Goal: Task Accomplishment & Management: Use online tool/utility

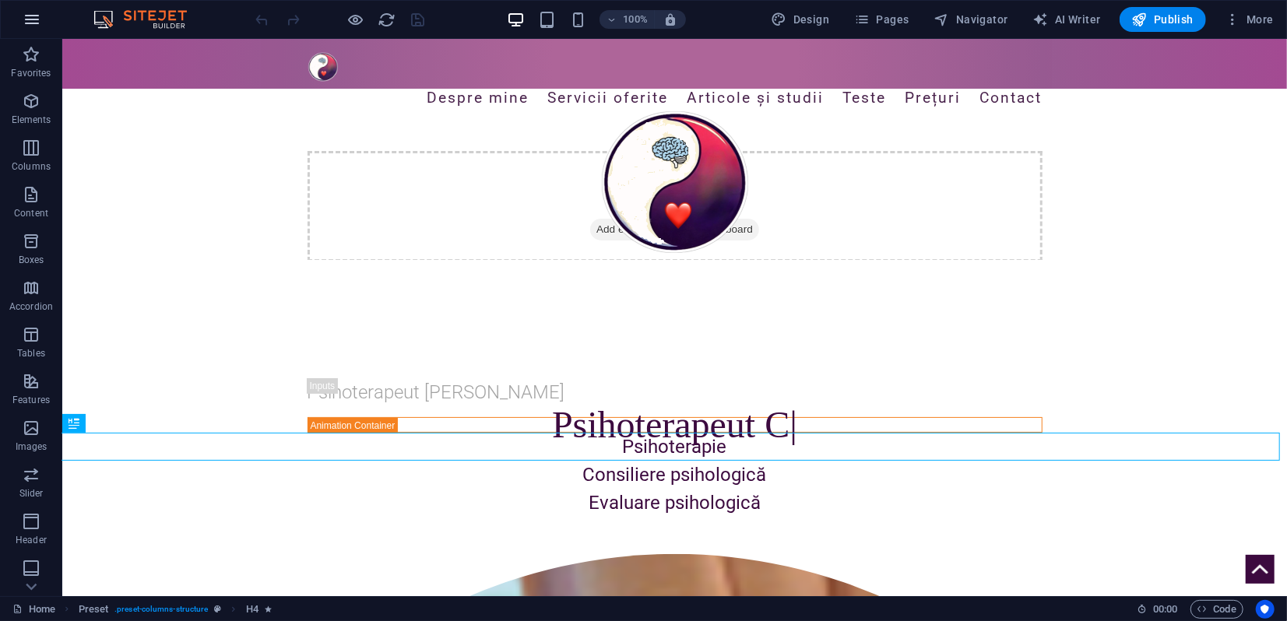
click at [30, 20] on icon "button" at bounding box center [32, 19] width 19 height 19
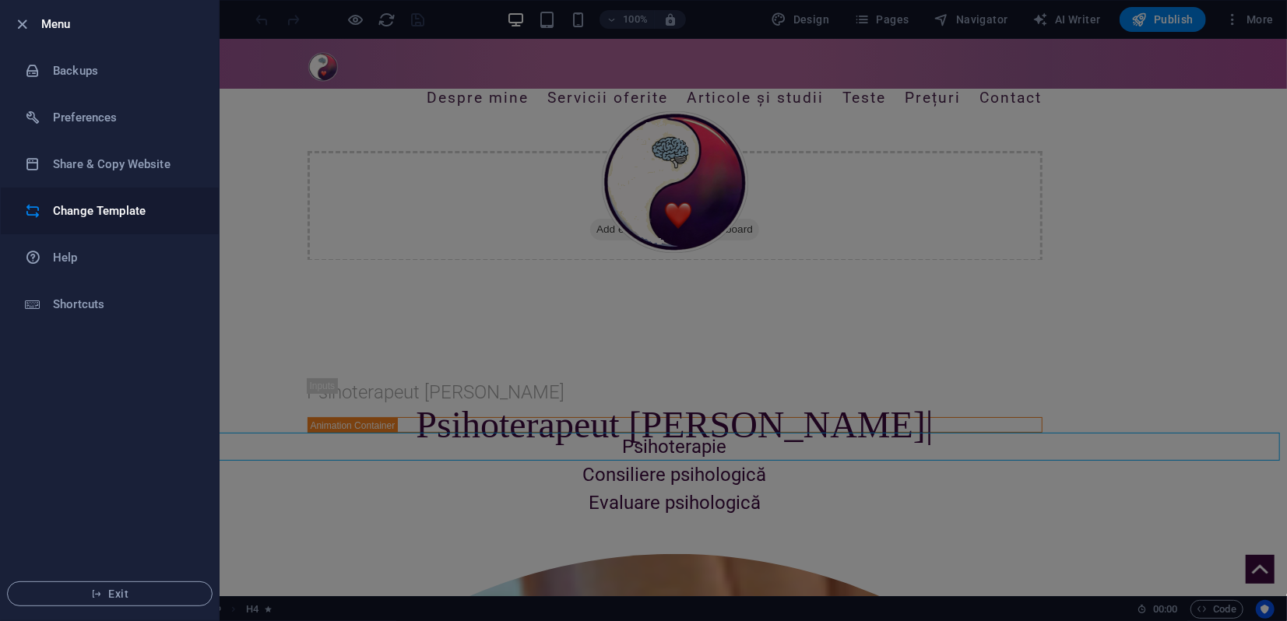
click at [86, 207] on h6 "Change Template" at bounding box center [125, 211] width 144 height 19
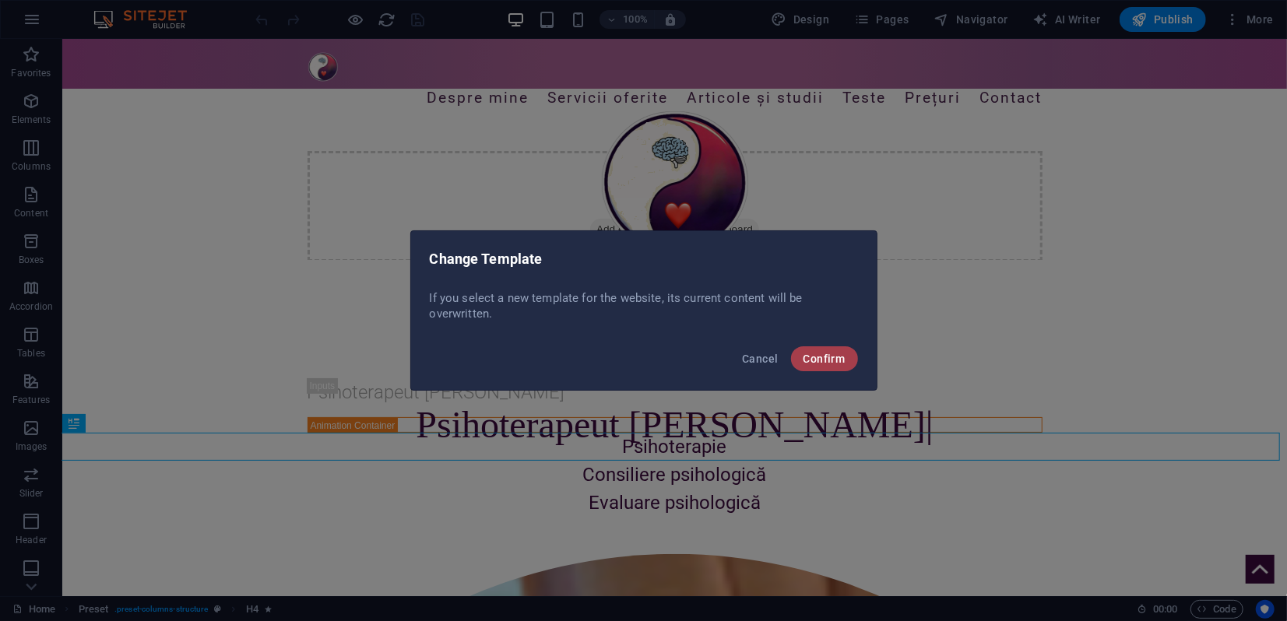
click at [816, 361] on span "Confirm" at bounding box center [824, 359] width 42 height 12
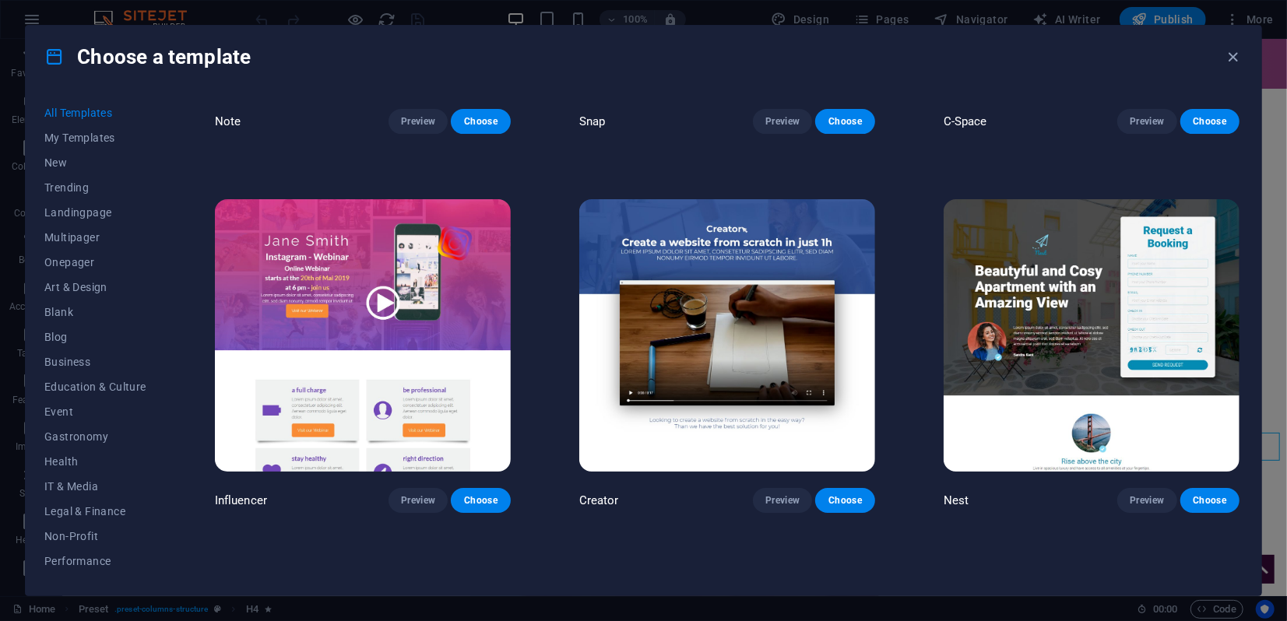
scroll to position [18842, 0]
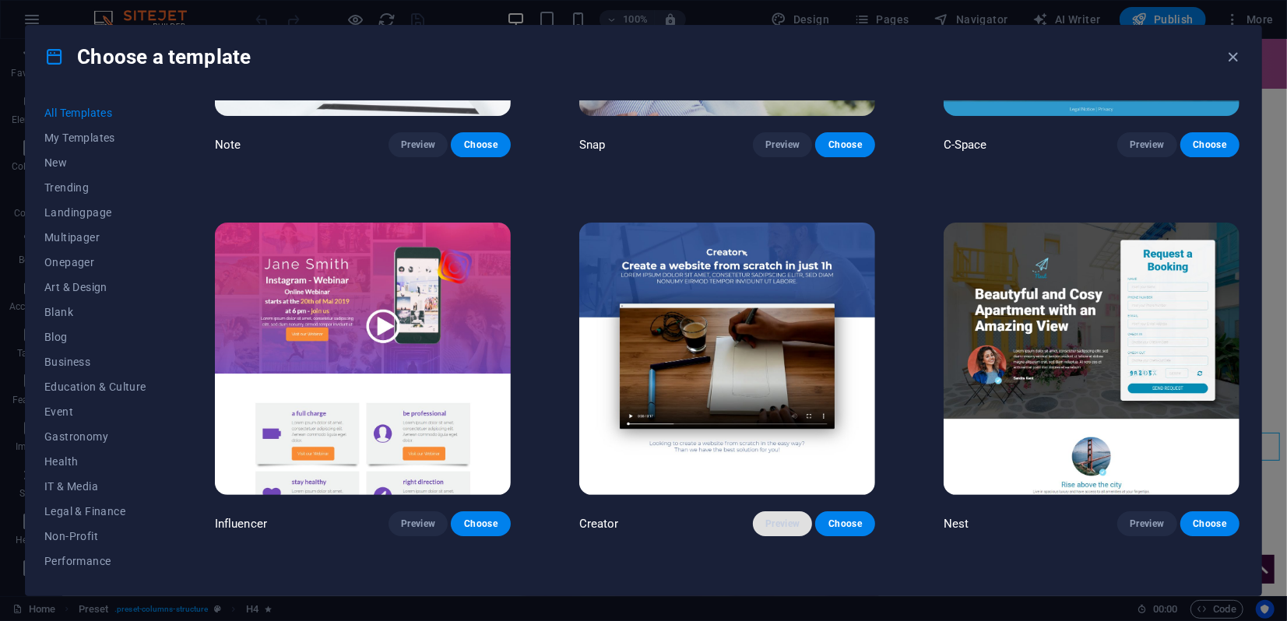
click at [793, 518] on span "Preview" at bounding box center [782, 524] width 34 height 12
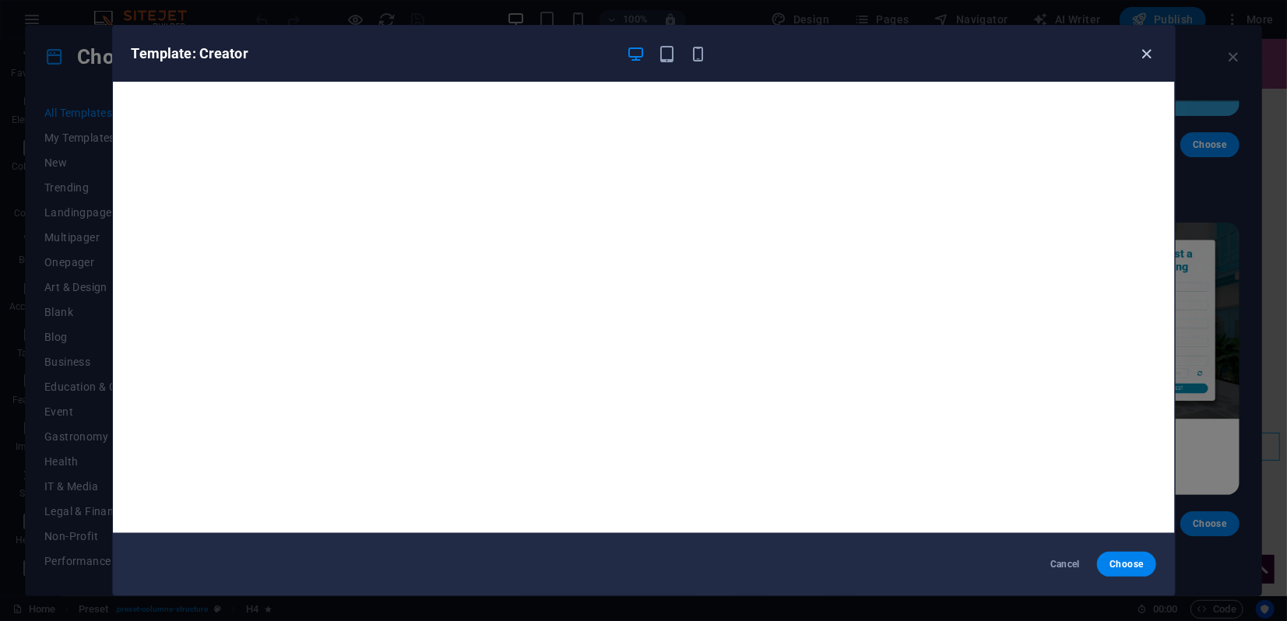
click at [1144, 54] on icon "button" at bounding box center [1146, 54] width 18 height 18
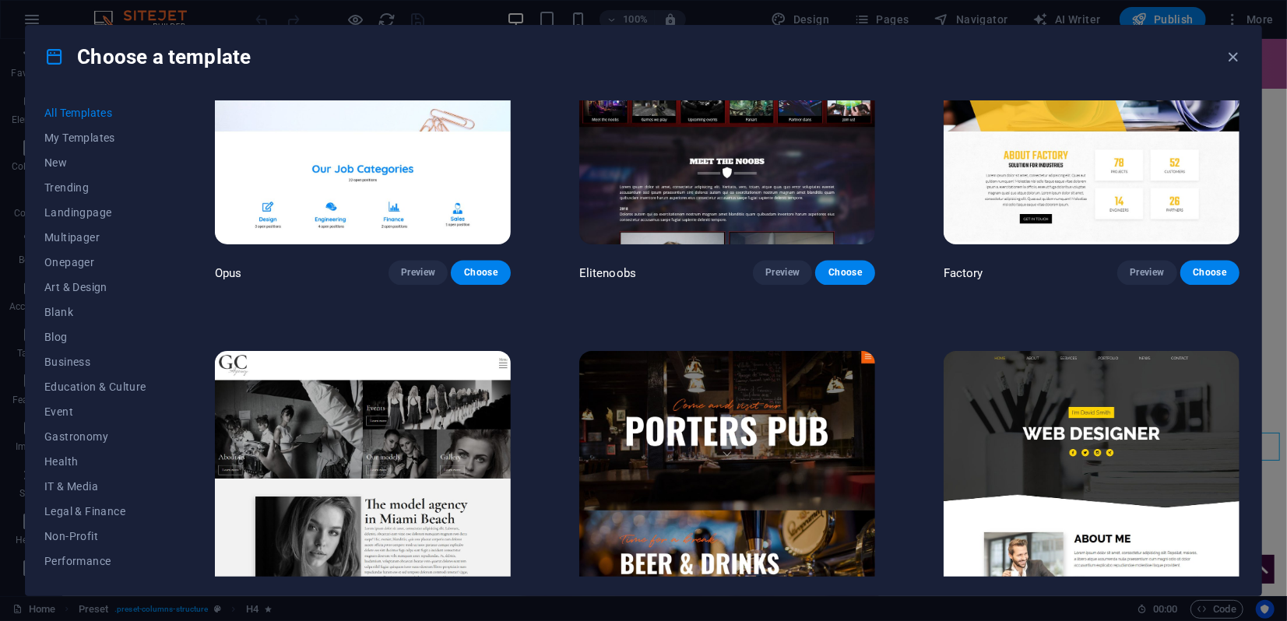
scroll to position [13490, 0]
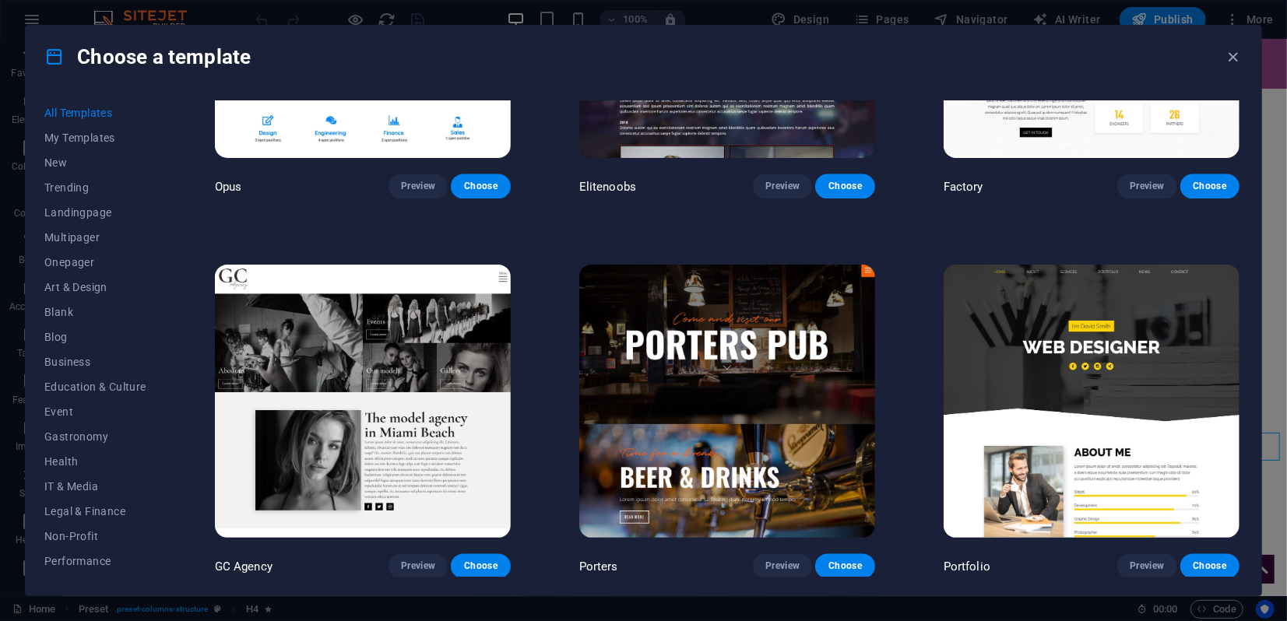
click at [1083, 322] on img at bounding box center [1091, 401] width 296 height 272
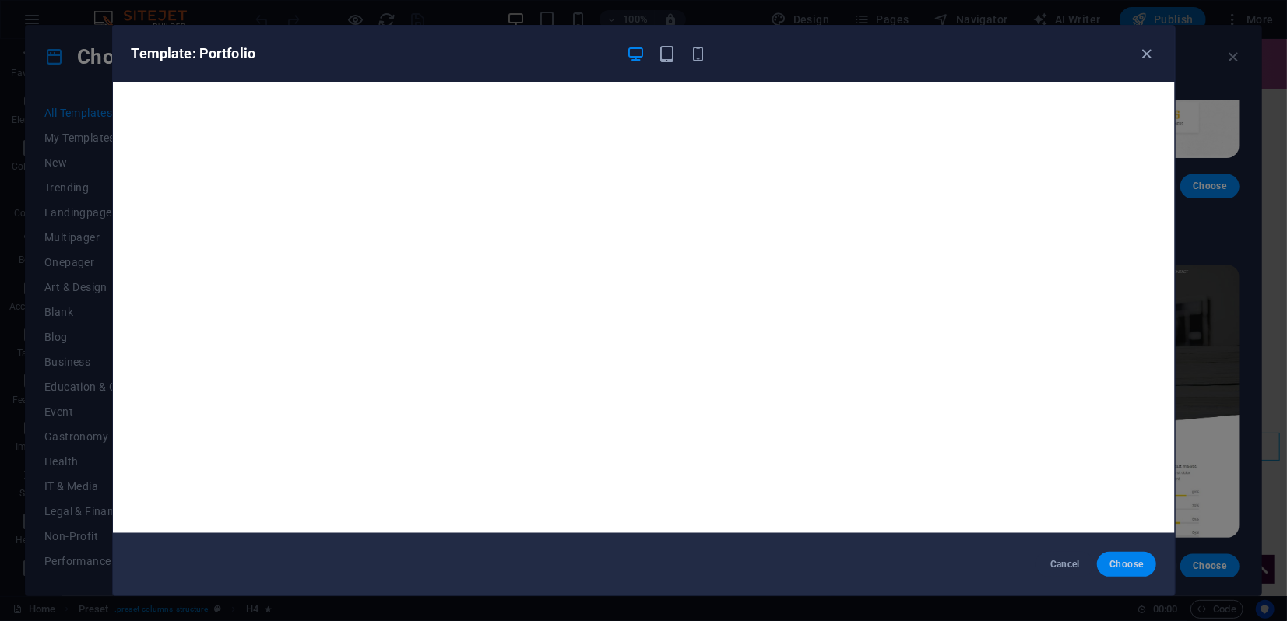
click at [1122, 567] on span "Choose" at bounding box center [1125, 564] width 33 height 12
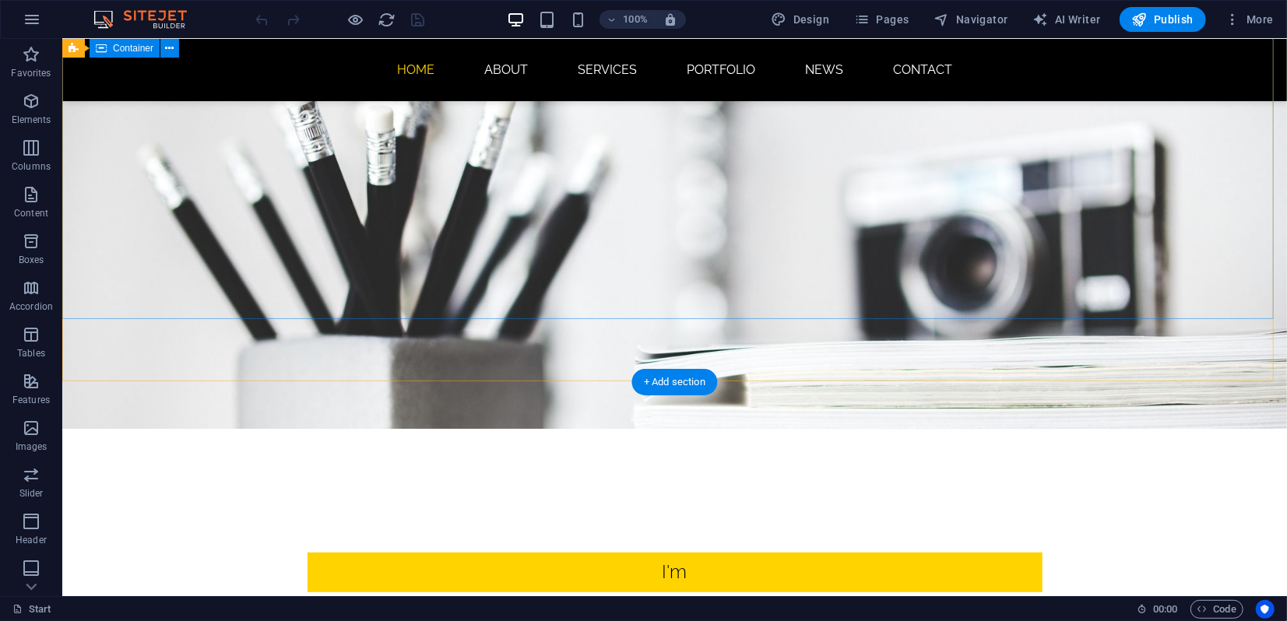
scroll to position [159, 0]
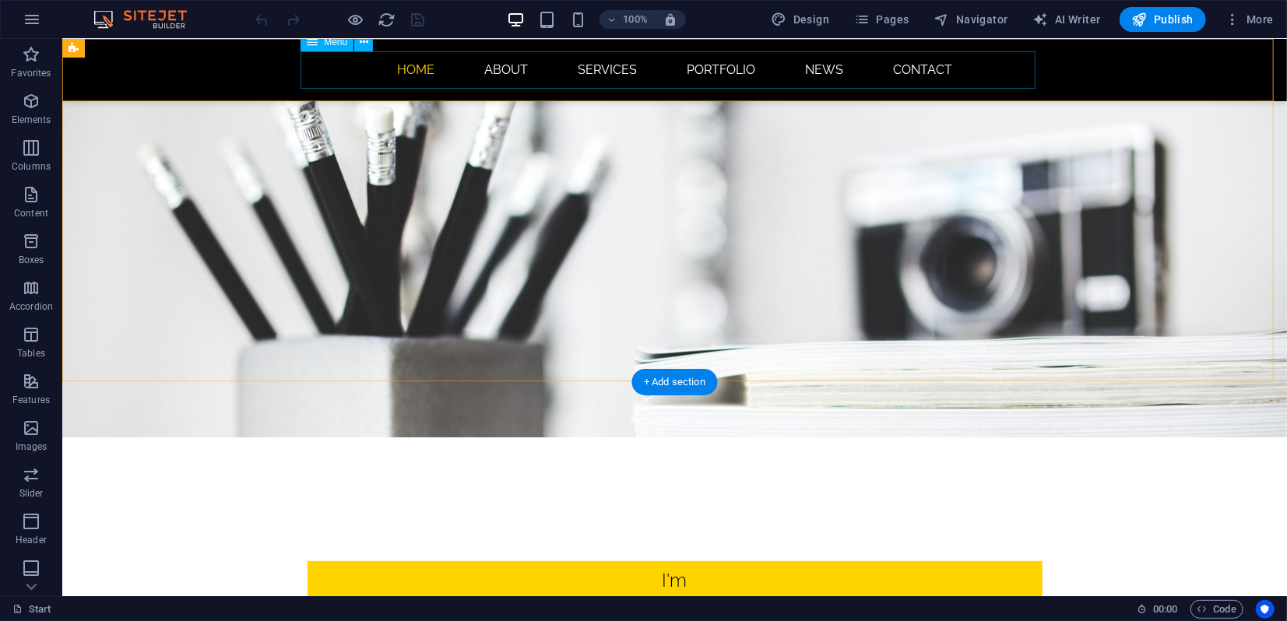
click at [602, 64] on nav "Home About Services Portfolio News Contact" at bounding box center [674, 69] width 735 height 37
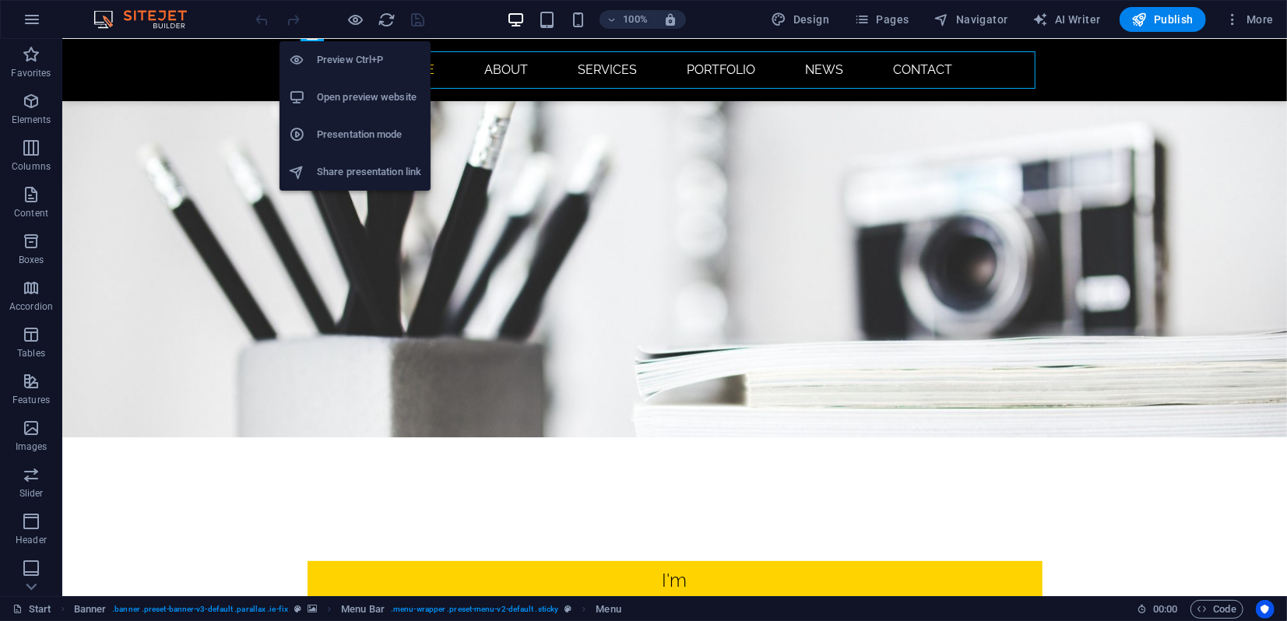
click at [347, 100] on h6 "Open preview website" at bounding box center [369, 97] width 104 height 19
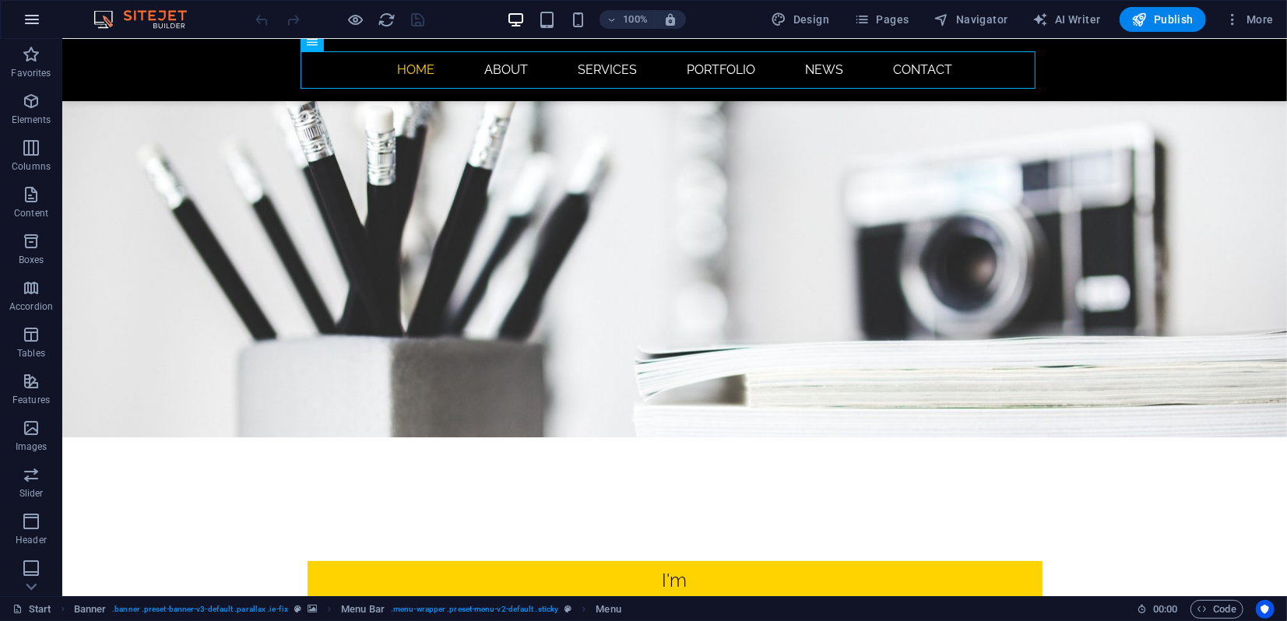
click at [36, 18] on icon "button" at bounding box center [32, 19] width 19 height 19
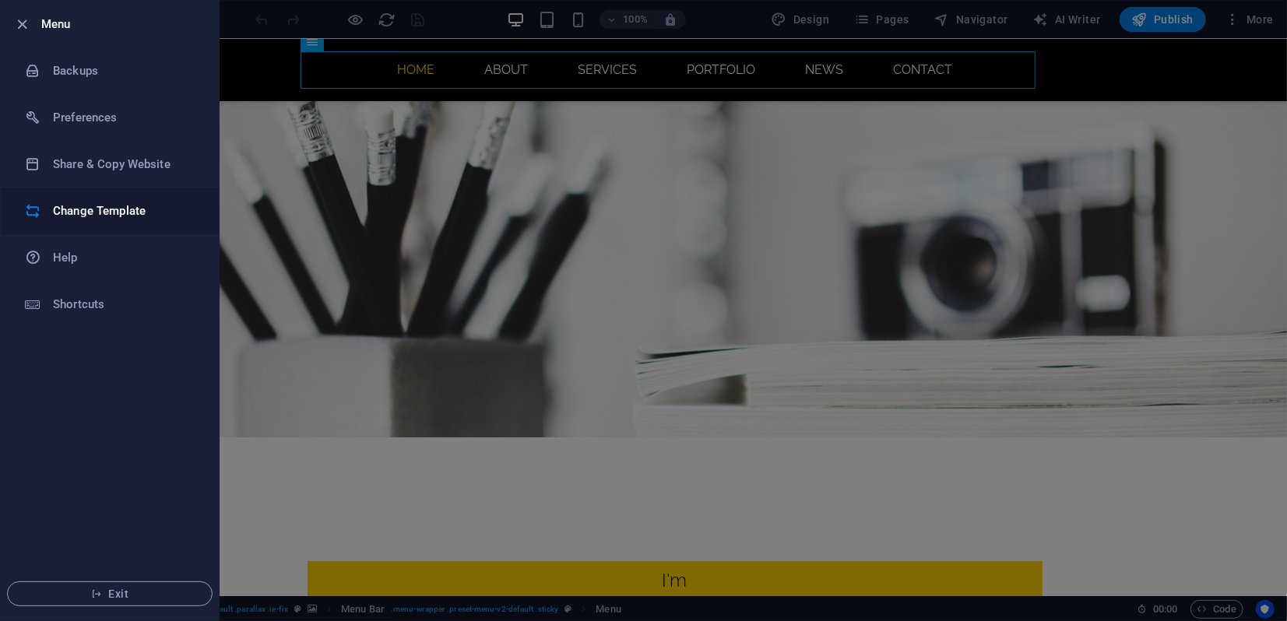
click at [83, 209] on h6 "Change Template" at bounding box center [125, 211] width 144 height 19
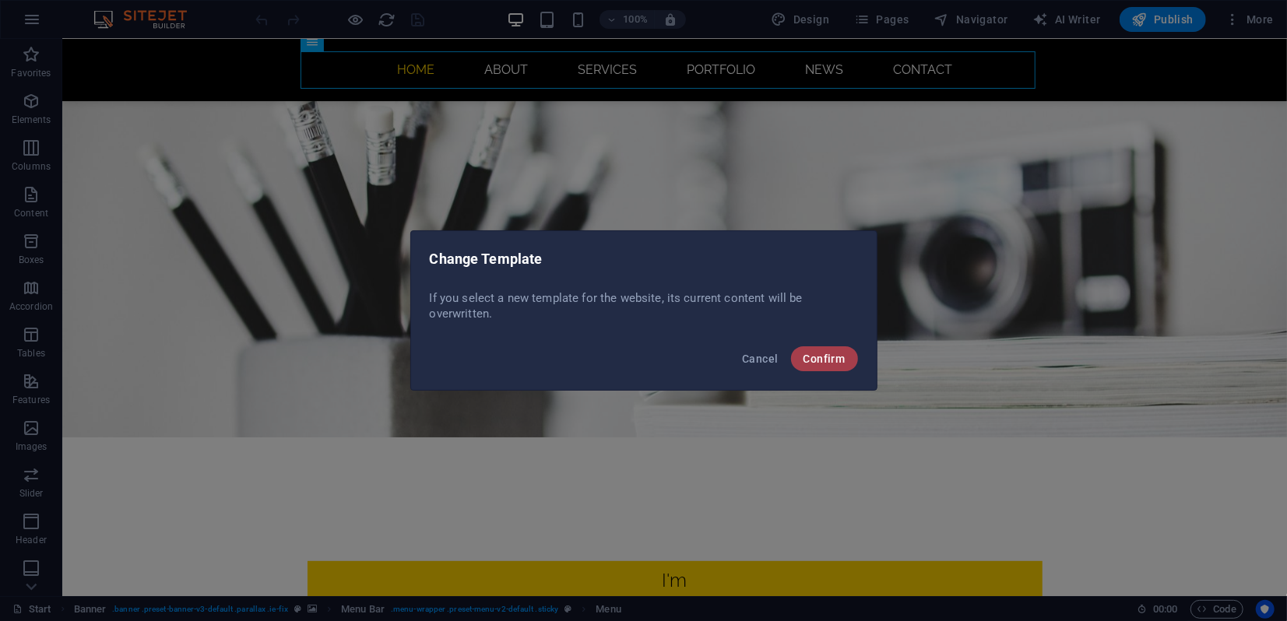
click at [844, 362] on span "Confirm" at bounding box center [824, 359] width 42 height 12
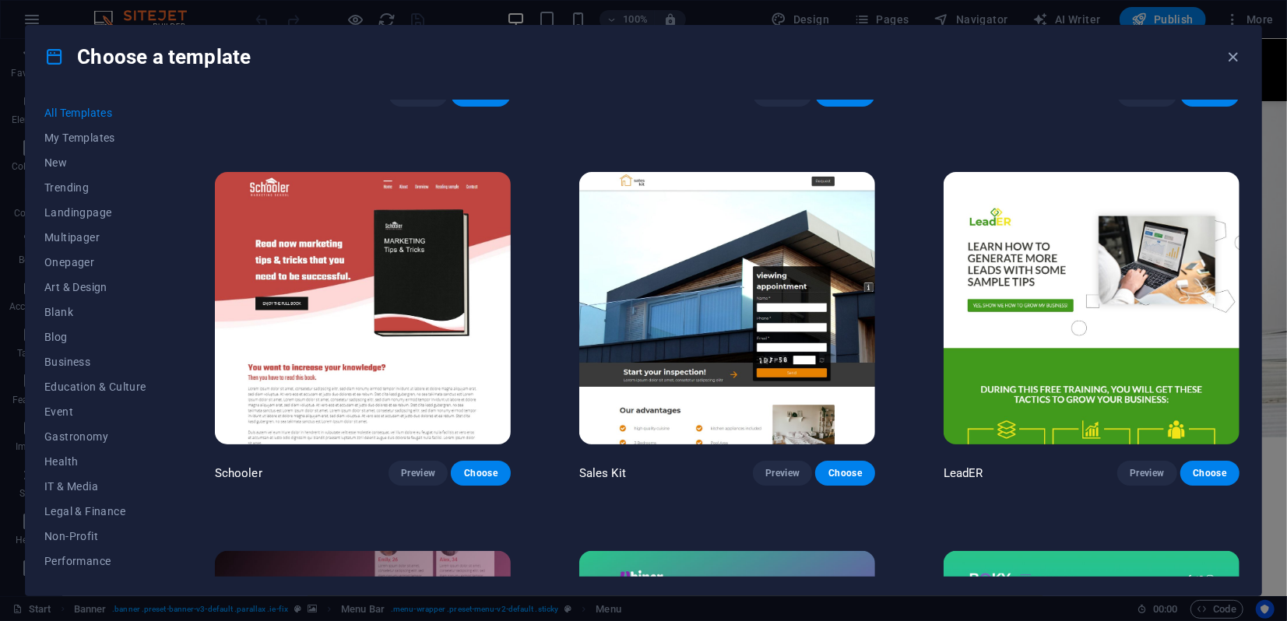
scroll to position [18842, 0]
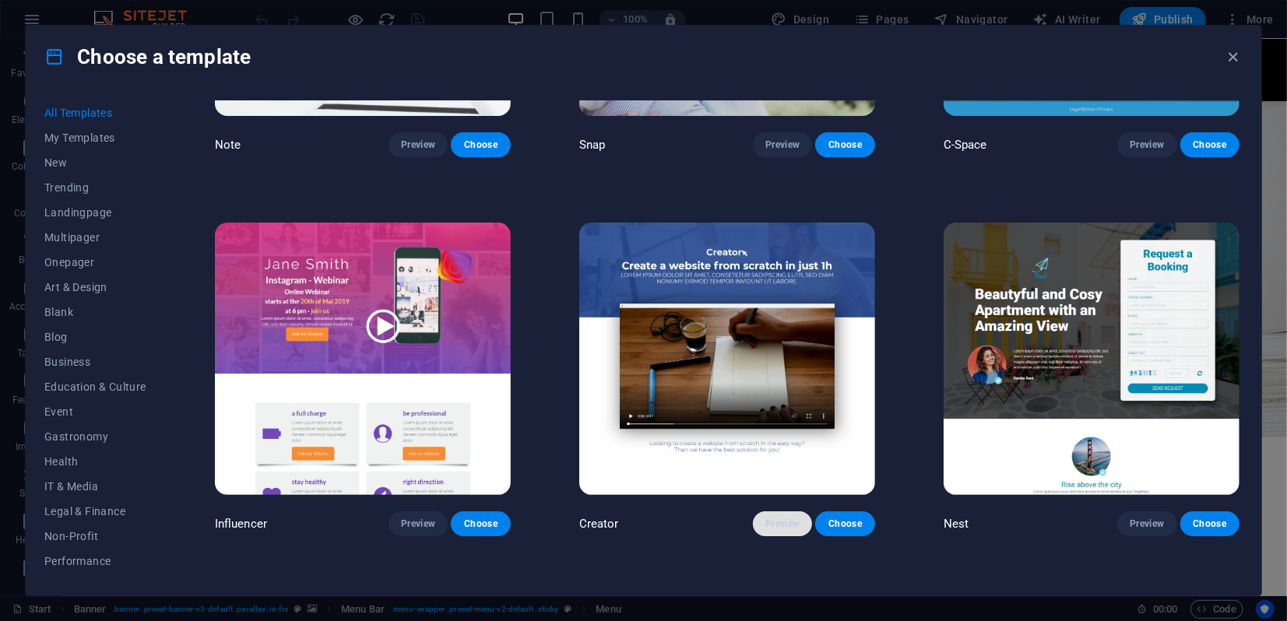
click at [783, 518] on span "Preview" at bounding box center [782, 524] width 34 height 12
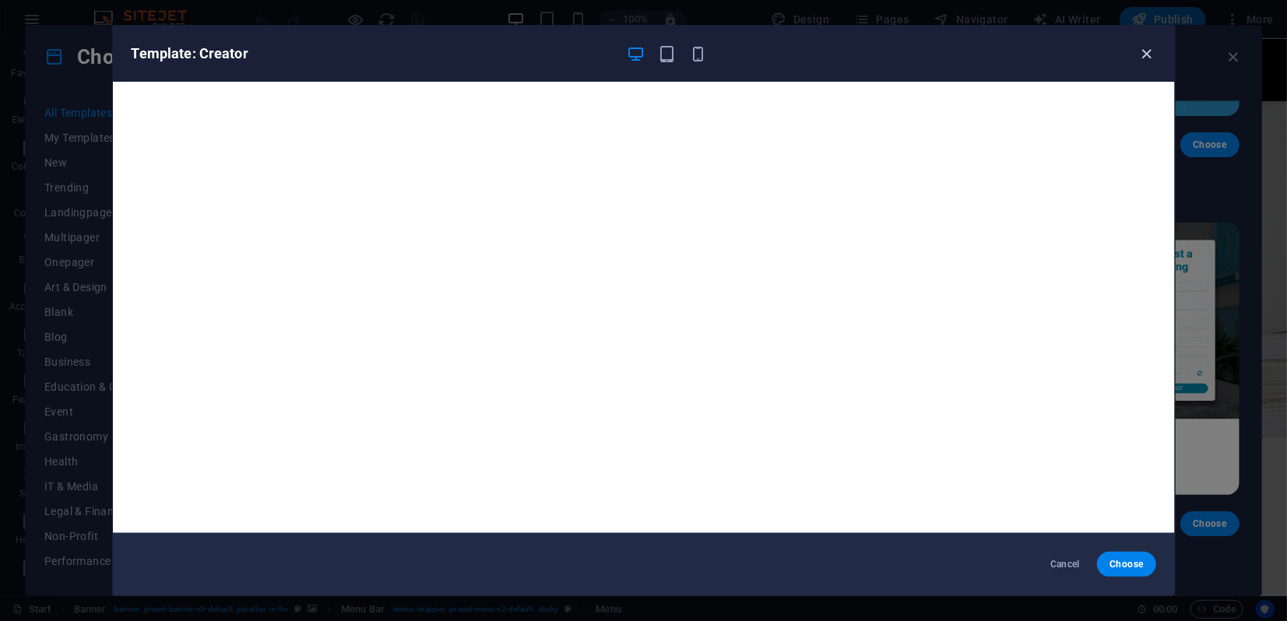
click at [1144, 56] on icon "button" at bounding box center [1146, 54] width 18 height 18
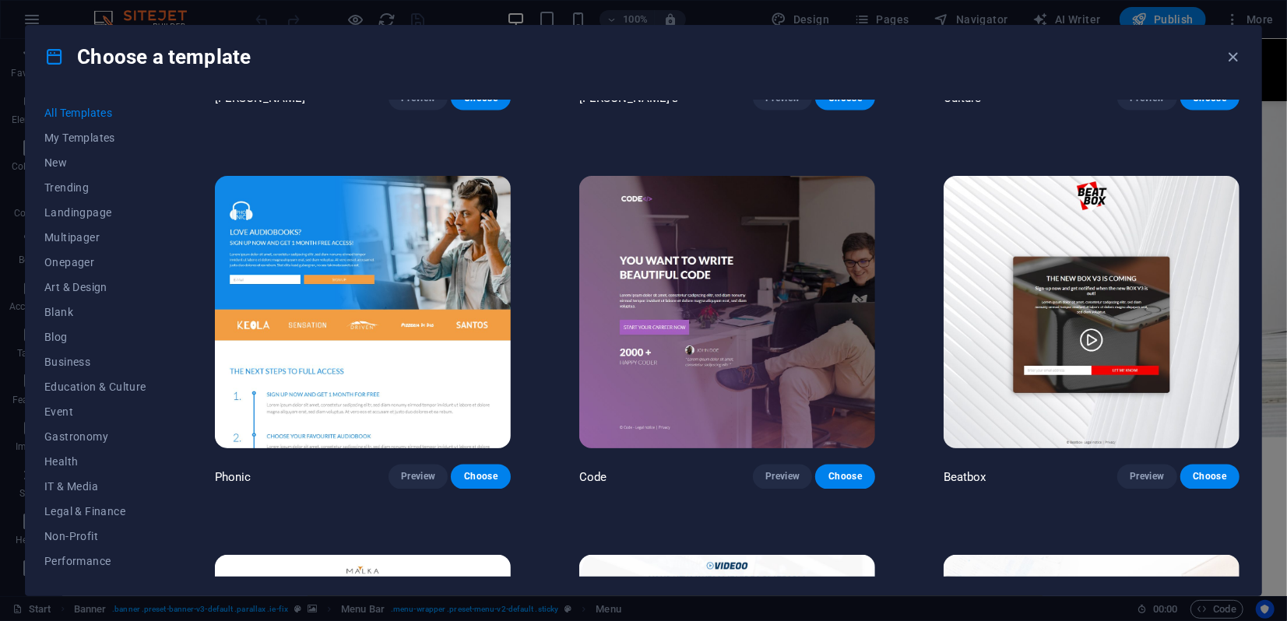
scroll to position [17285, 0]
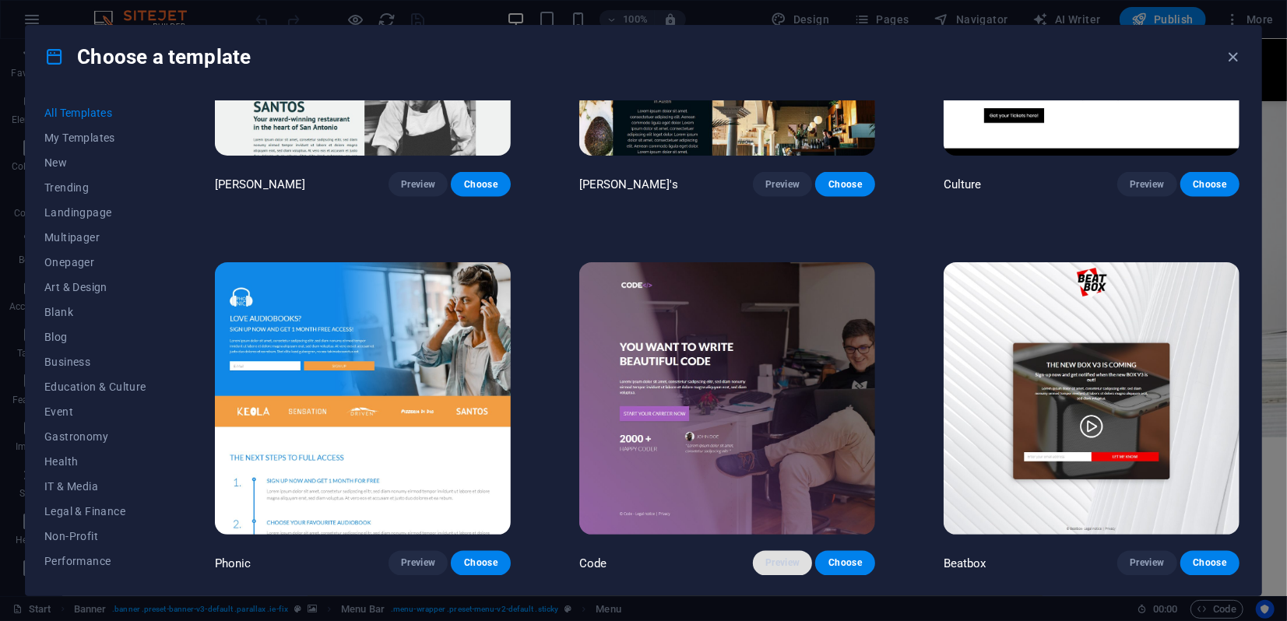
click at [790, 557] on span "Preview" at bounding box center [782, 563] width 34 height 12
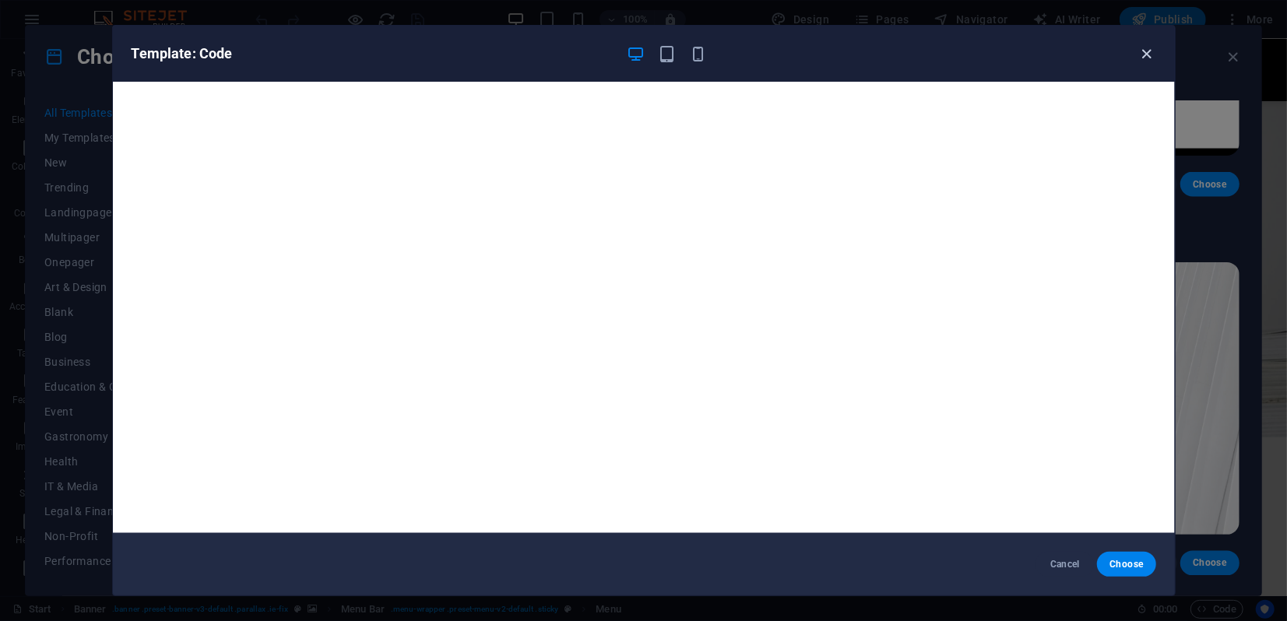
click at [1140, 56] on icon "button" at bounding box center [1146, 54] width 18 height 18
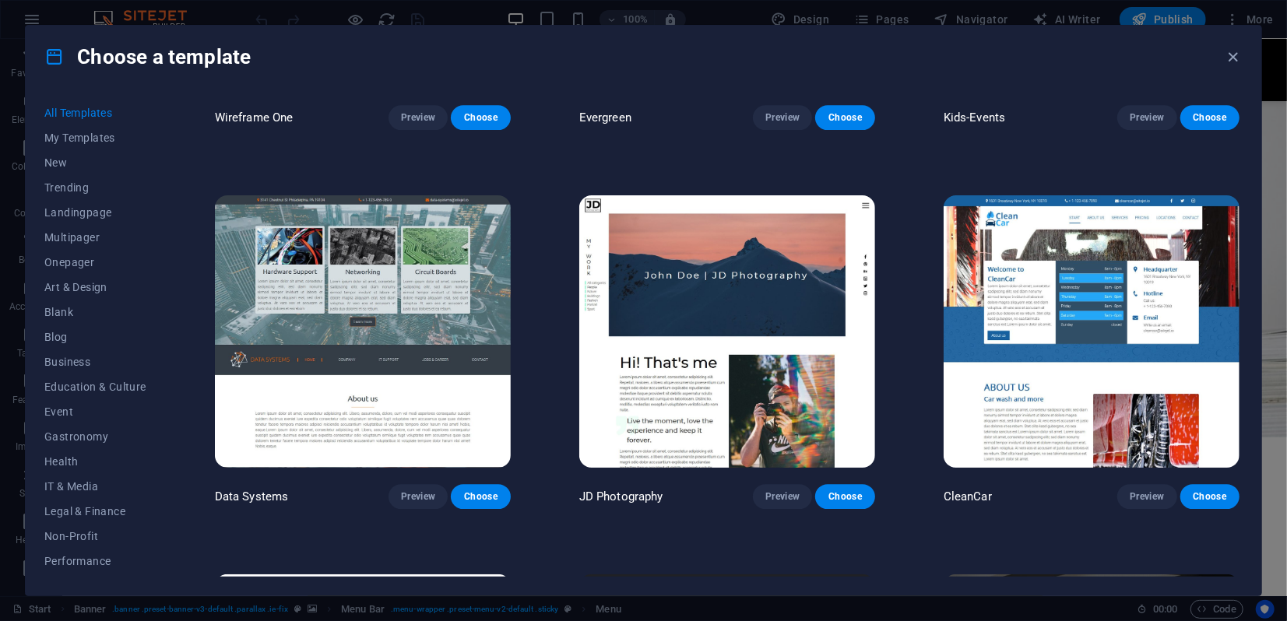
scroll to position [6649, 0]
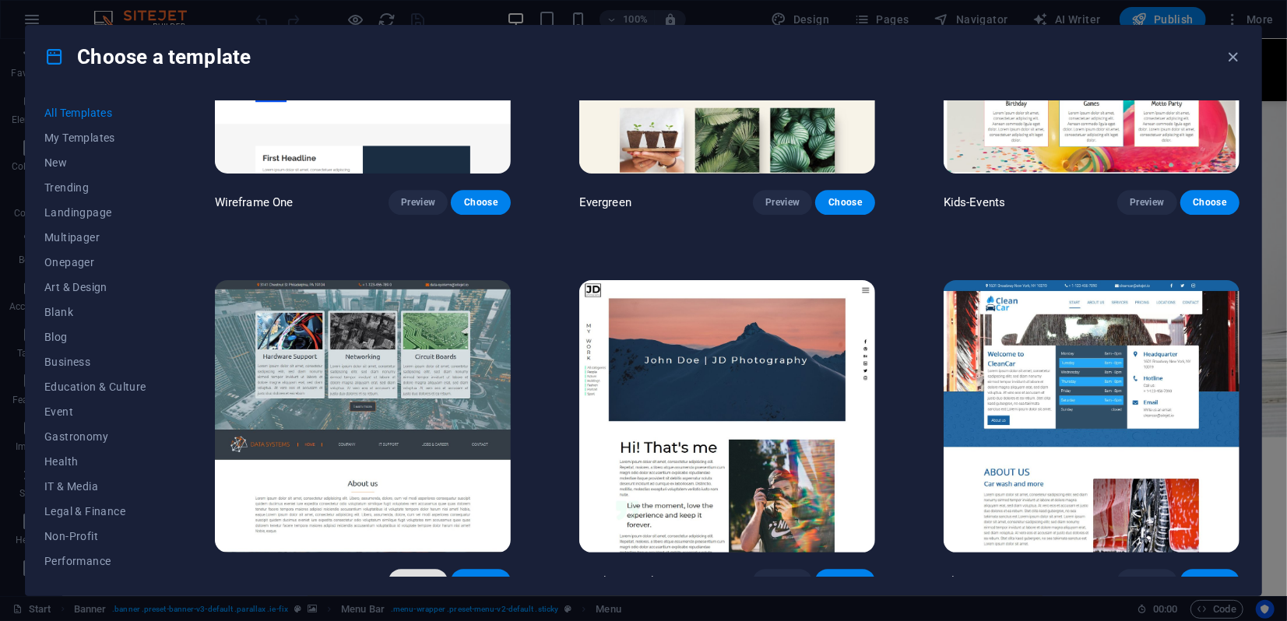
click at [418, 575] on span "Preview" at bounding box center [418, 581] width 34 height 12
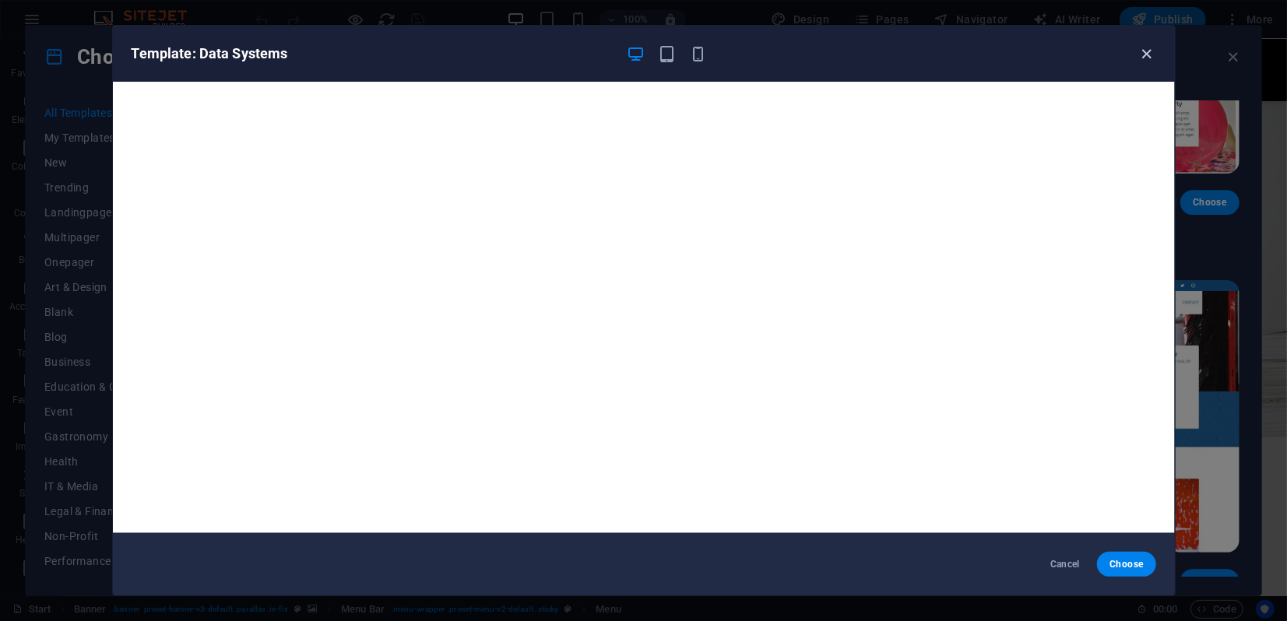
click at [1141, 53] on icon "button" at bounding box center [1146, 54] width 18 height 18
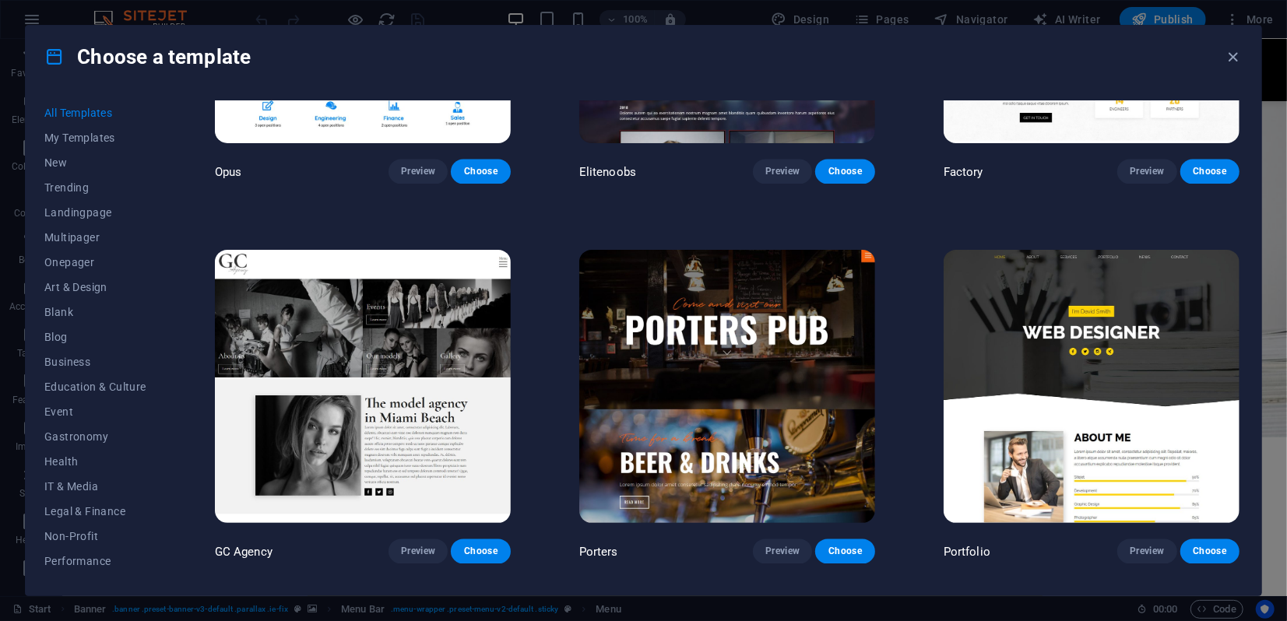
scroll to position [13480, 0]
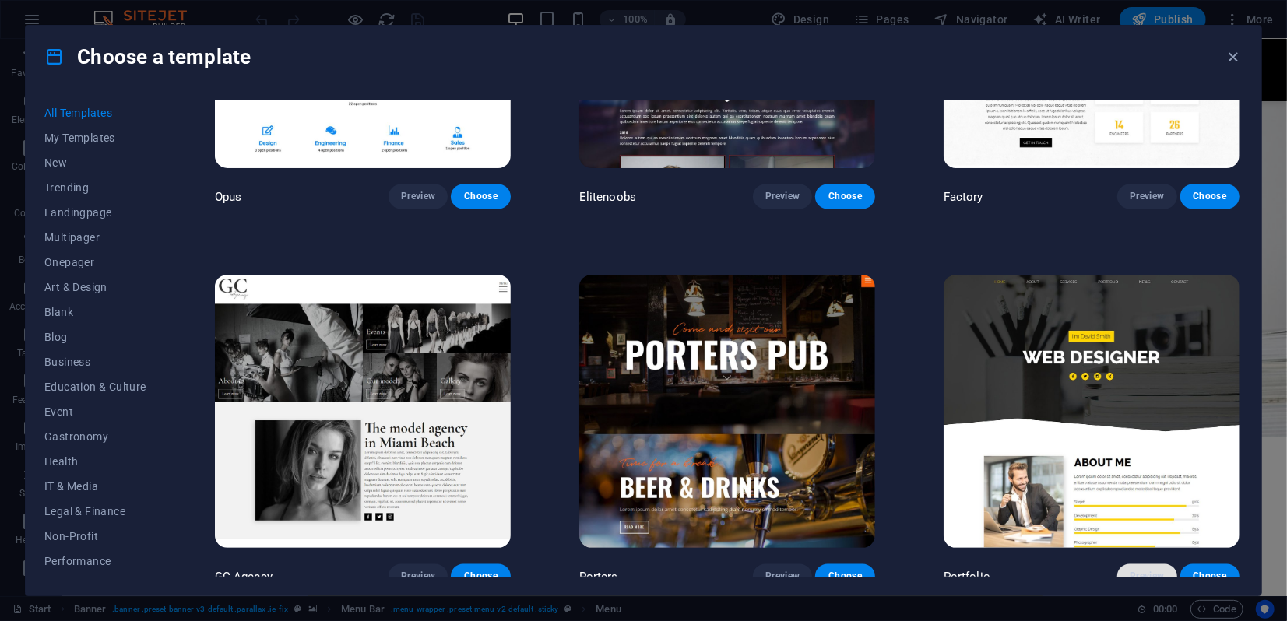
click at [1146, 570] on span "Preview" at bounding box center [1146, 576] width 34 height 12
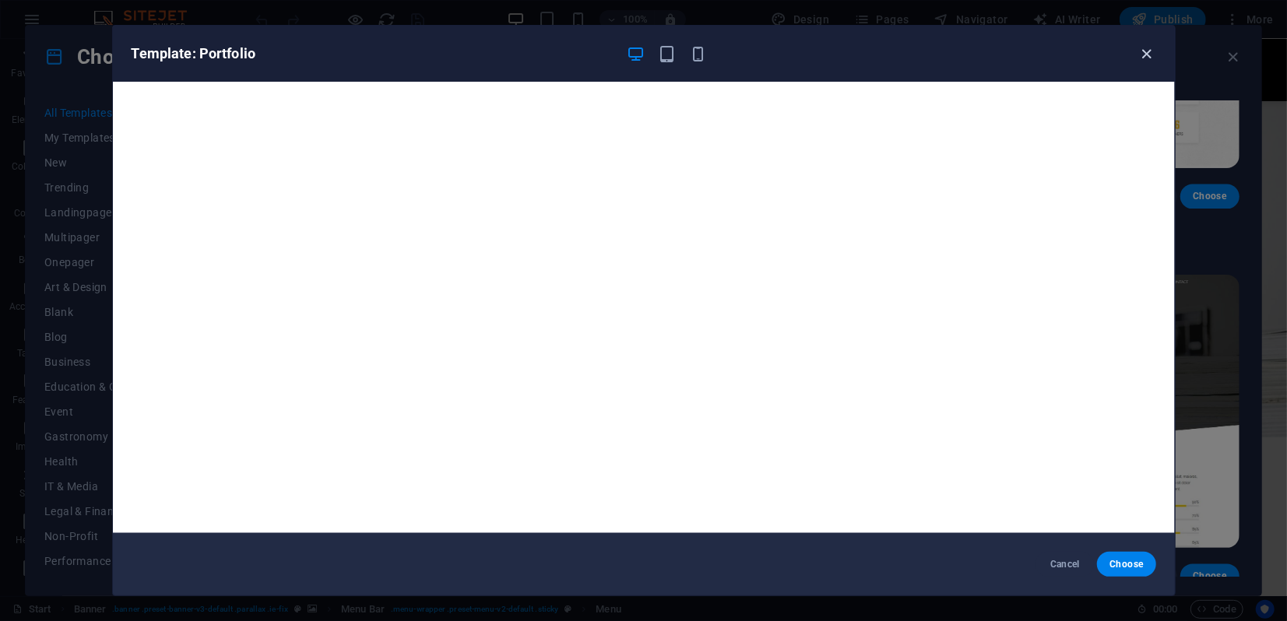
click at [1146, 57] on icon "button" at bounding box center [1146, 54] width 18 height 18
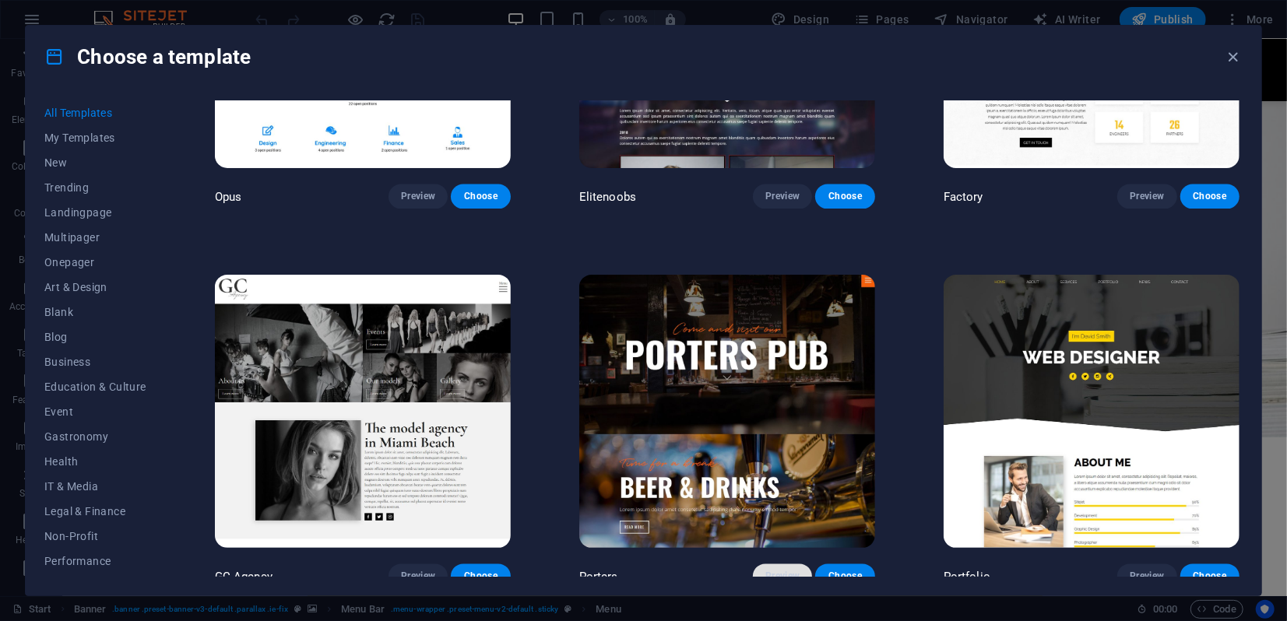
click at [793, 570] on span "Preview" at bounding box center [782, 576] width 34 height 12
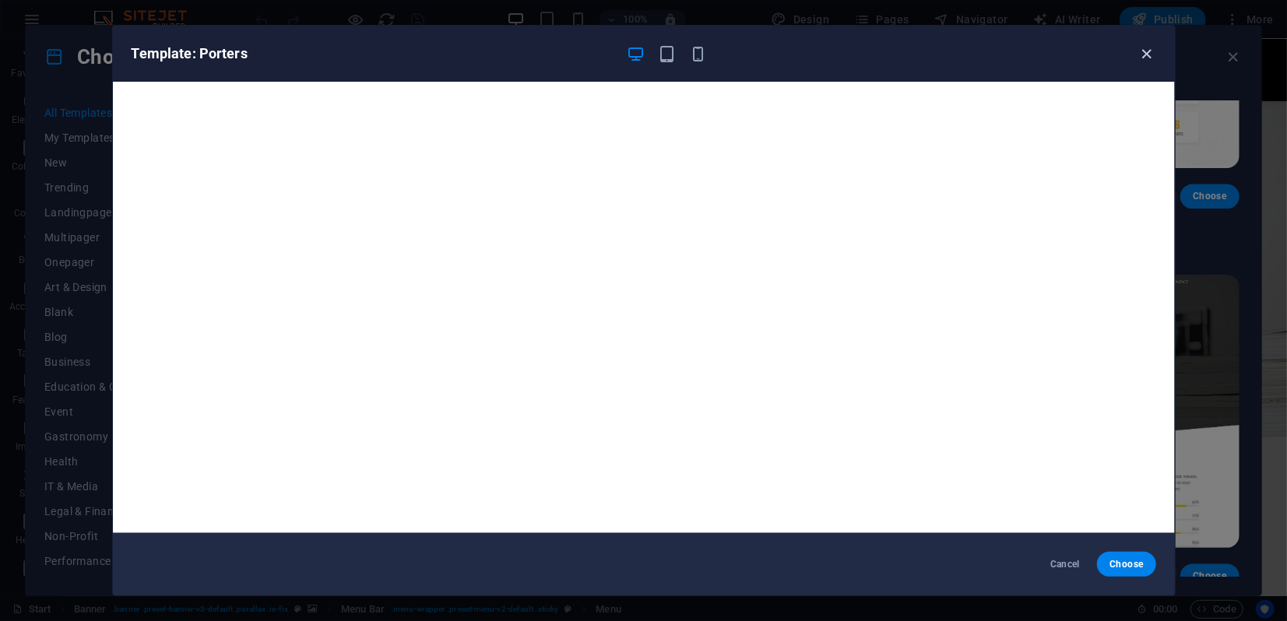
click at [1146, 50] on icon "button" at bounding box center [1146, 54] width 18 height 18
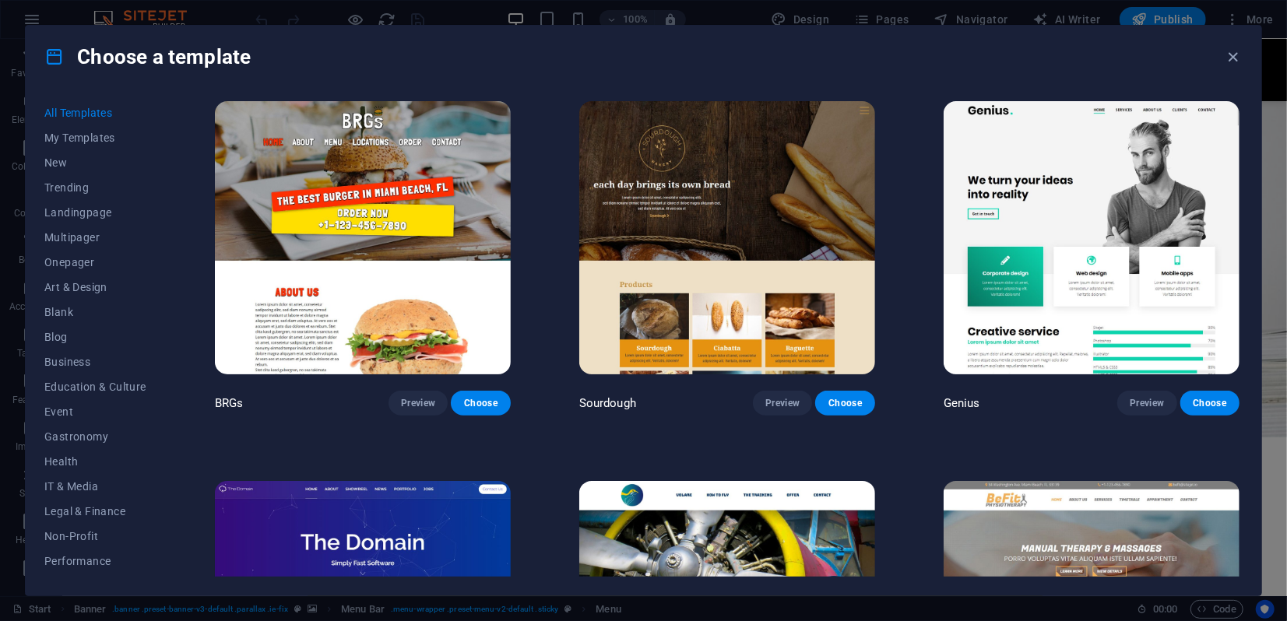
scroll to position [8638, 0]
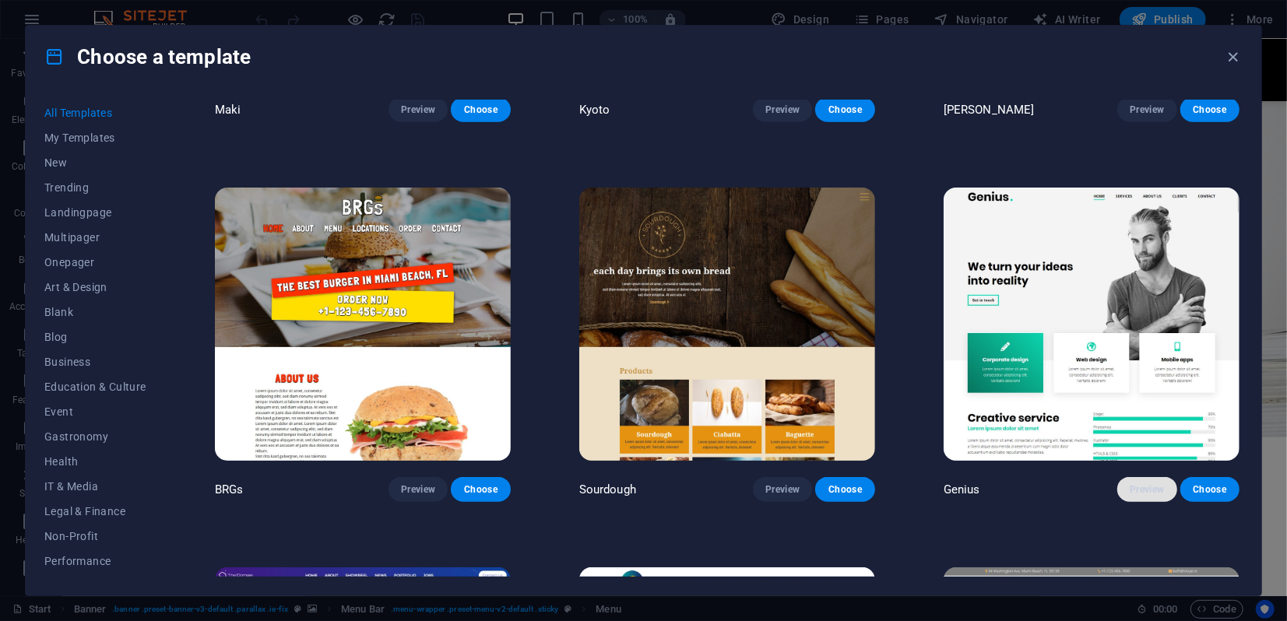
click at [1136, 483] on span "Preview" at bounding box center [1146, 489] width 34 height 12
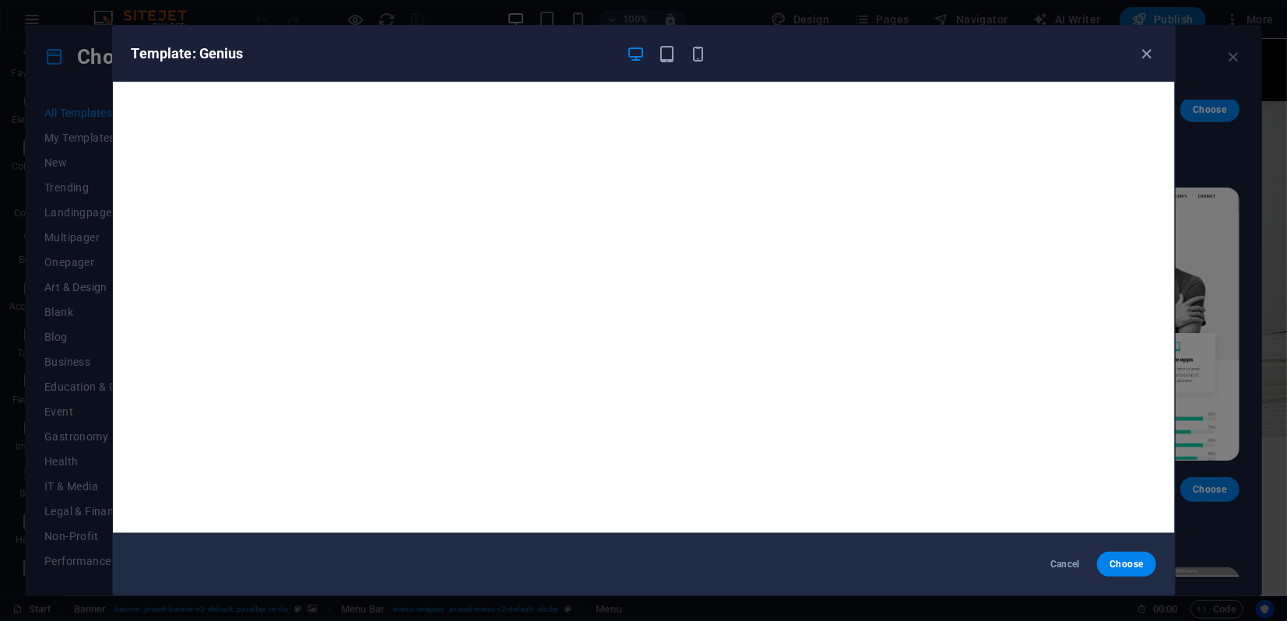
scroll to position [3, 0]
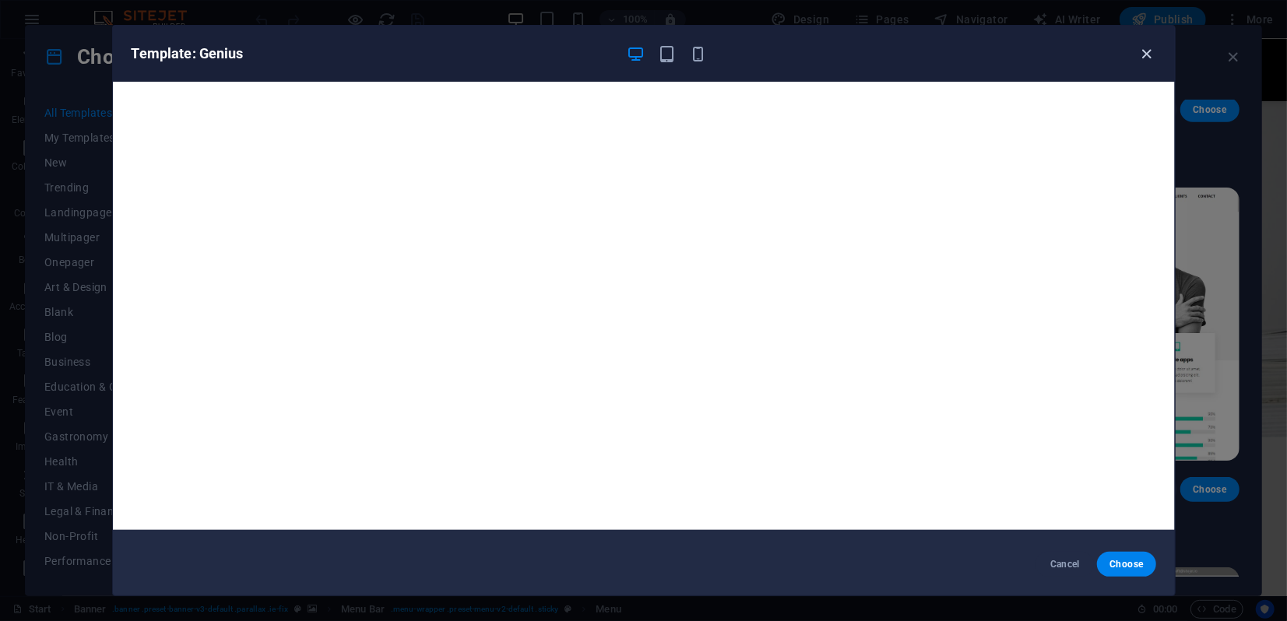
click at [1148, 56] on icon "button" at bounding box center [1146, 54] width 18 height 18
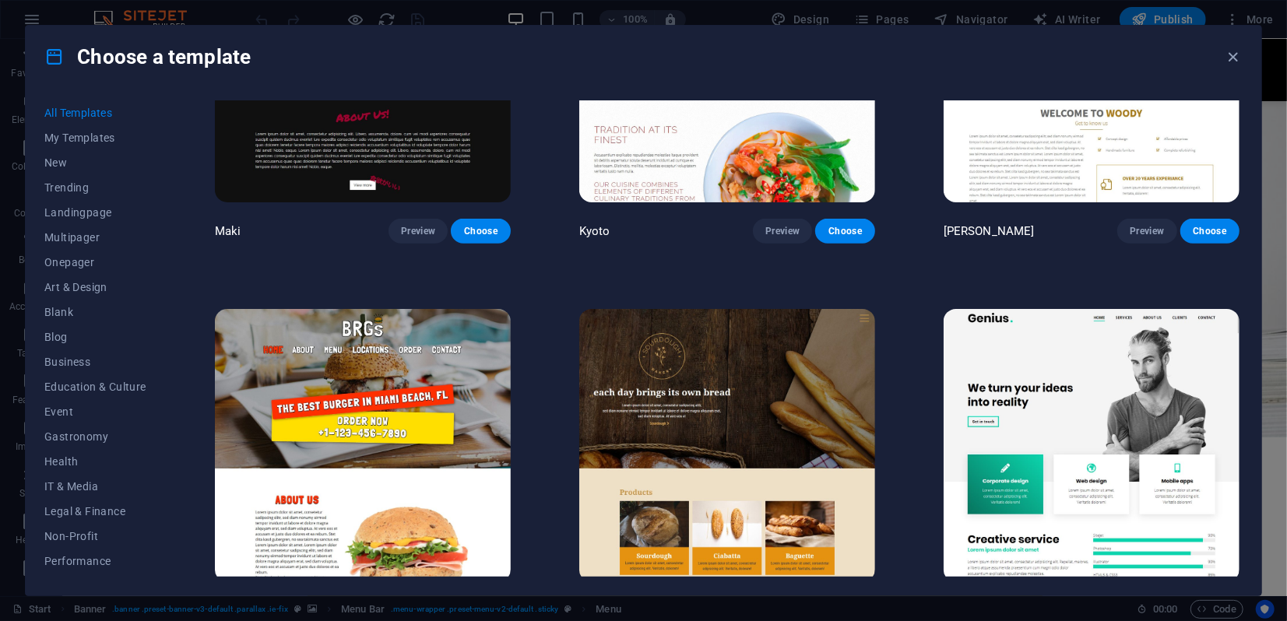
scroll to position [8638, 0]
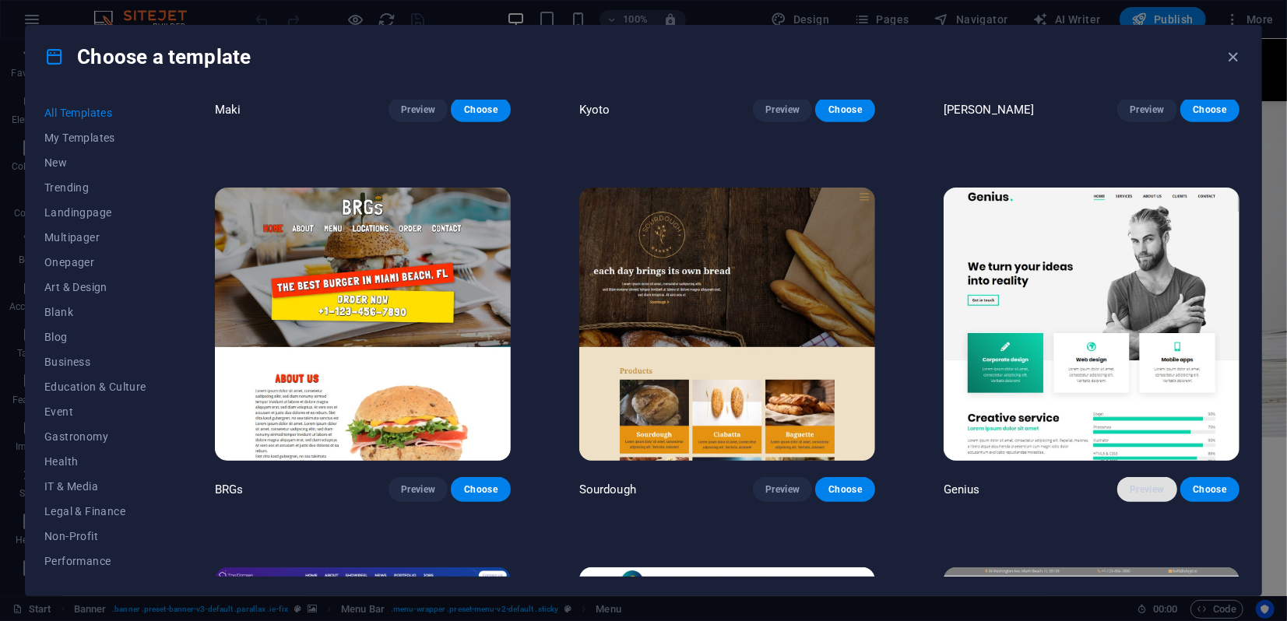
click at [1146, 483] on span "Preview" at bounding box center [1146, 489] width 34 height 12
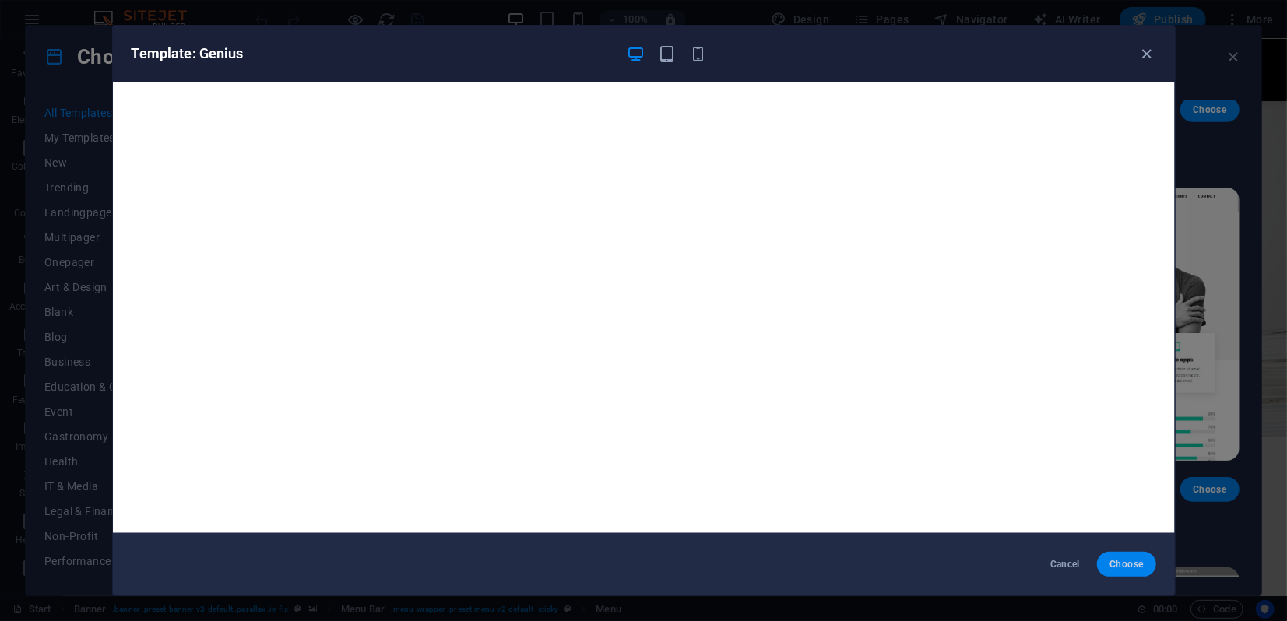
click at [1132, 570] on span "Choose" at bounding box center [1125, 564] width 33 height 12
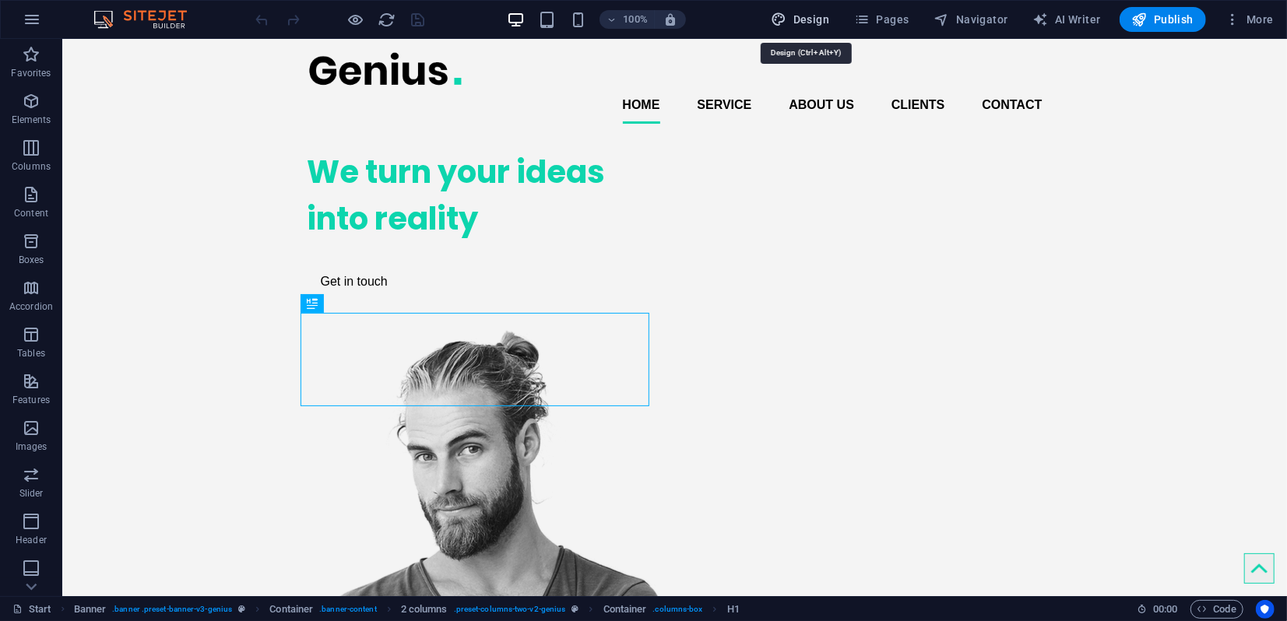
click at [809, 23] on span "Design" at bounding box center [800, 20] width 58 height 16
select select "px"
select select "400"
select select "px"
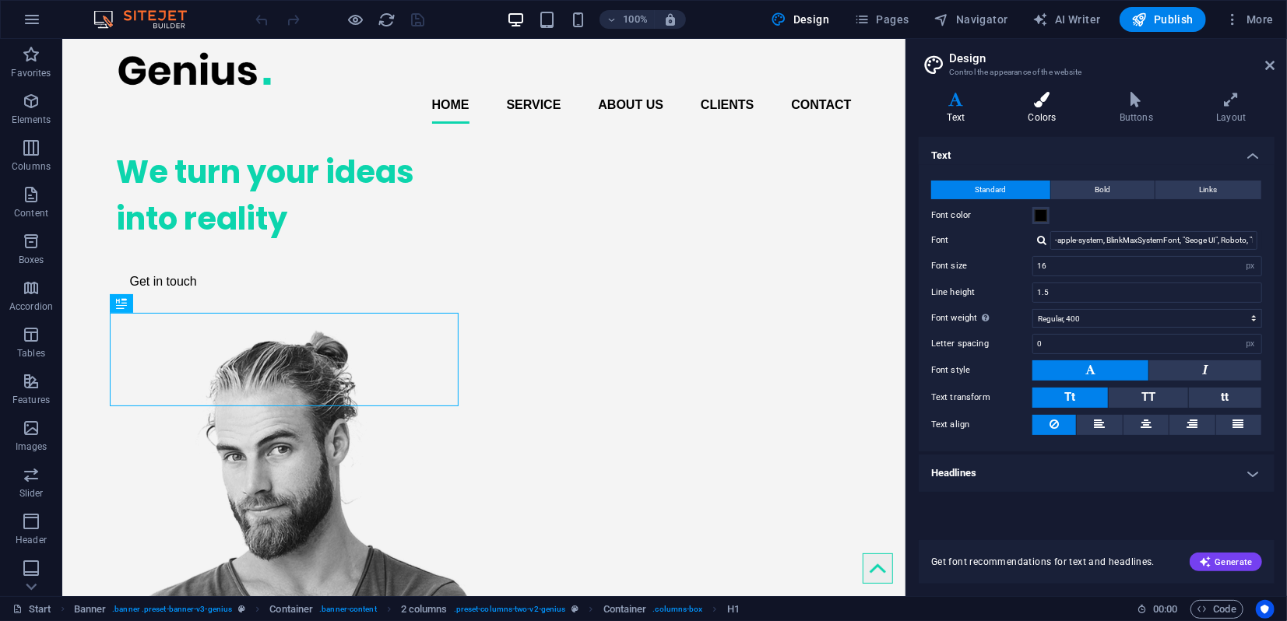
click at [1051, 104] on icon at bounding box center [1041, 100] width 85 height 16
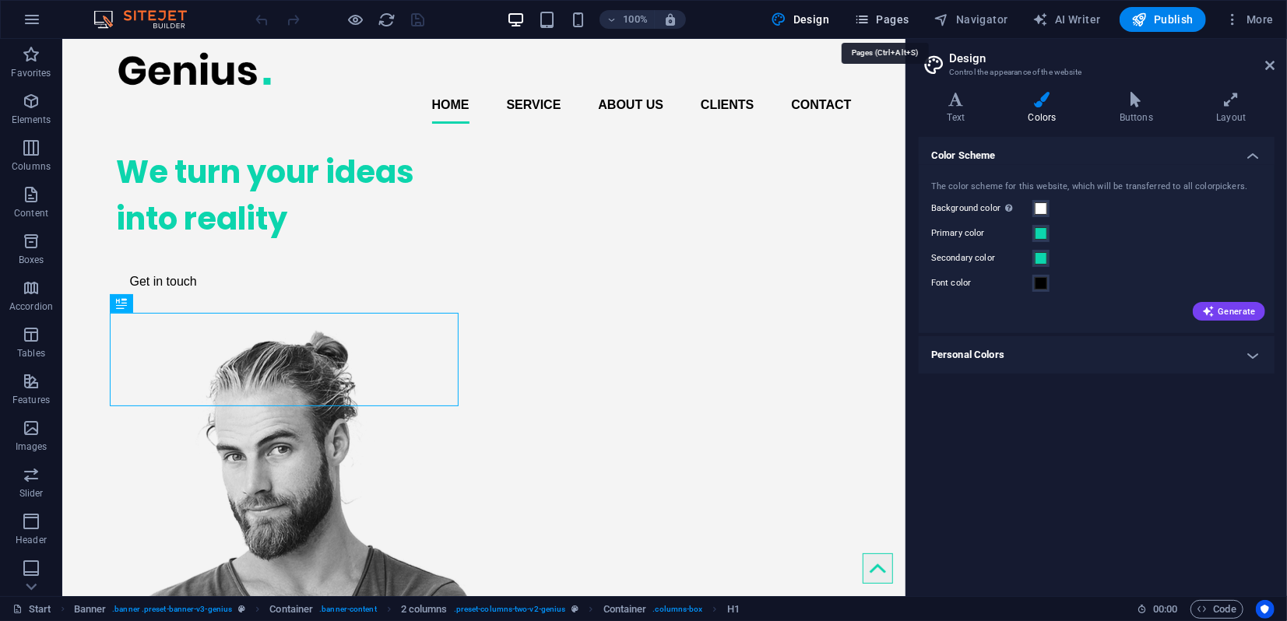
click at [901, 20] on span "Pages" at bounding box center [881, 20] width 54 height 16
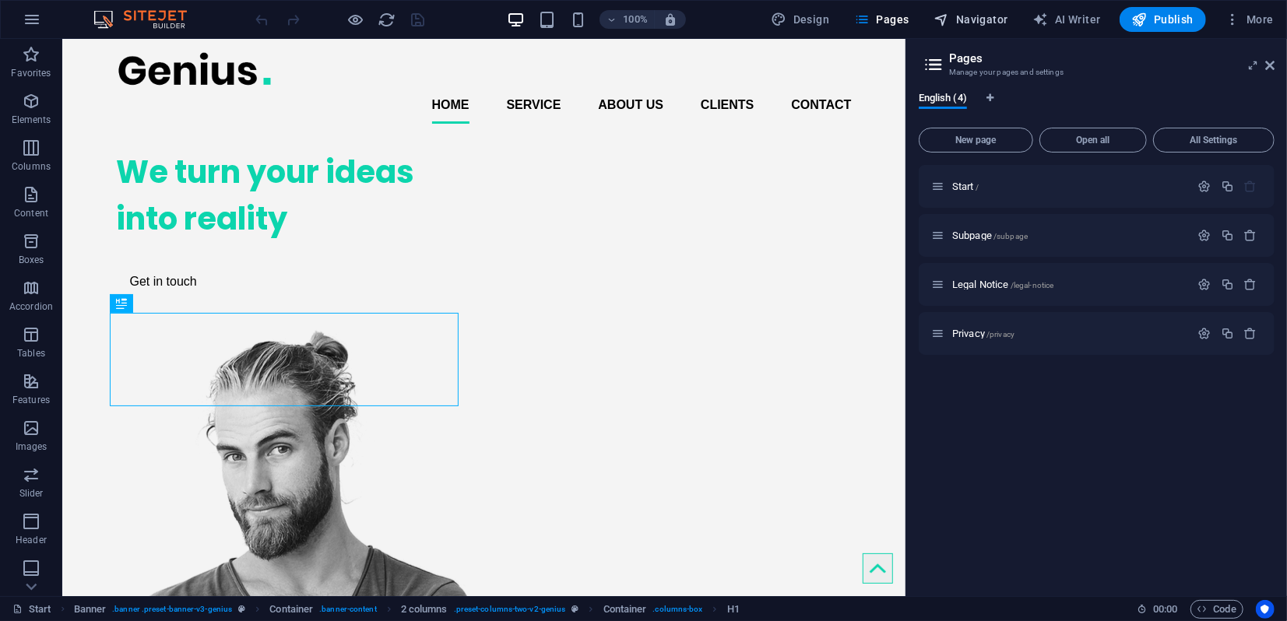
click at [978, 18] on span "Navigator" at bounding box center [971, 20] width 74 height 16
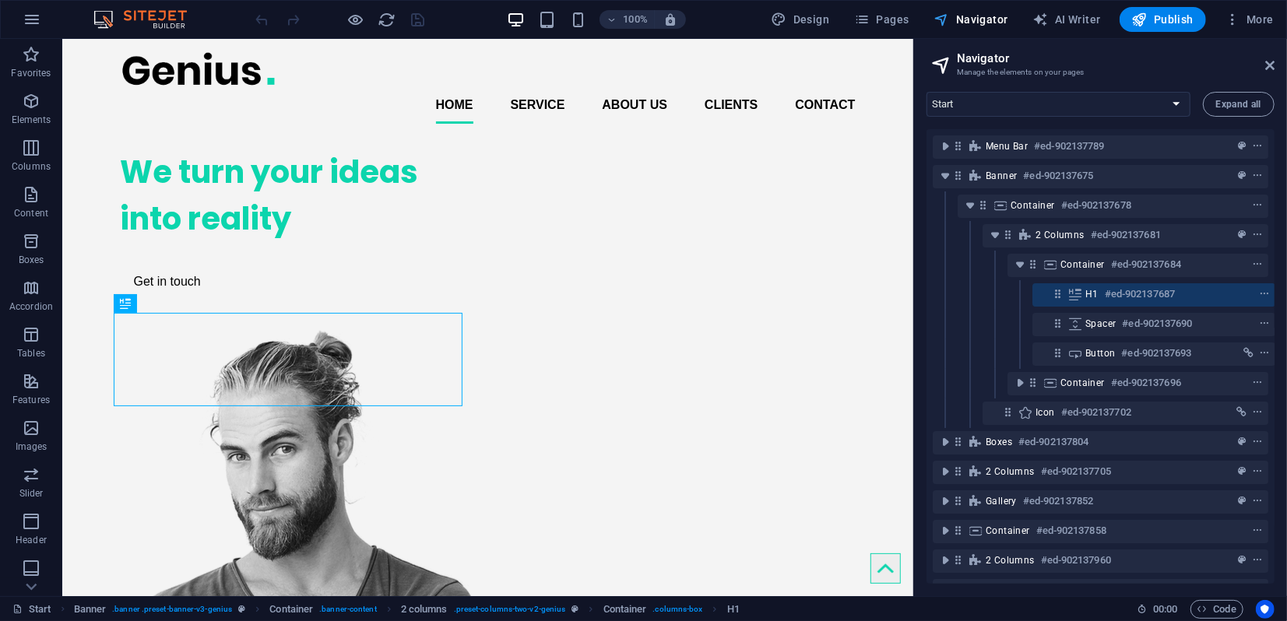
scroll to position [0, 3]
click at [1045, 25] on icon "button" at bounding box center [1041, 20] width 16 height 16
select select "English"
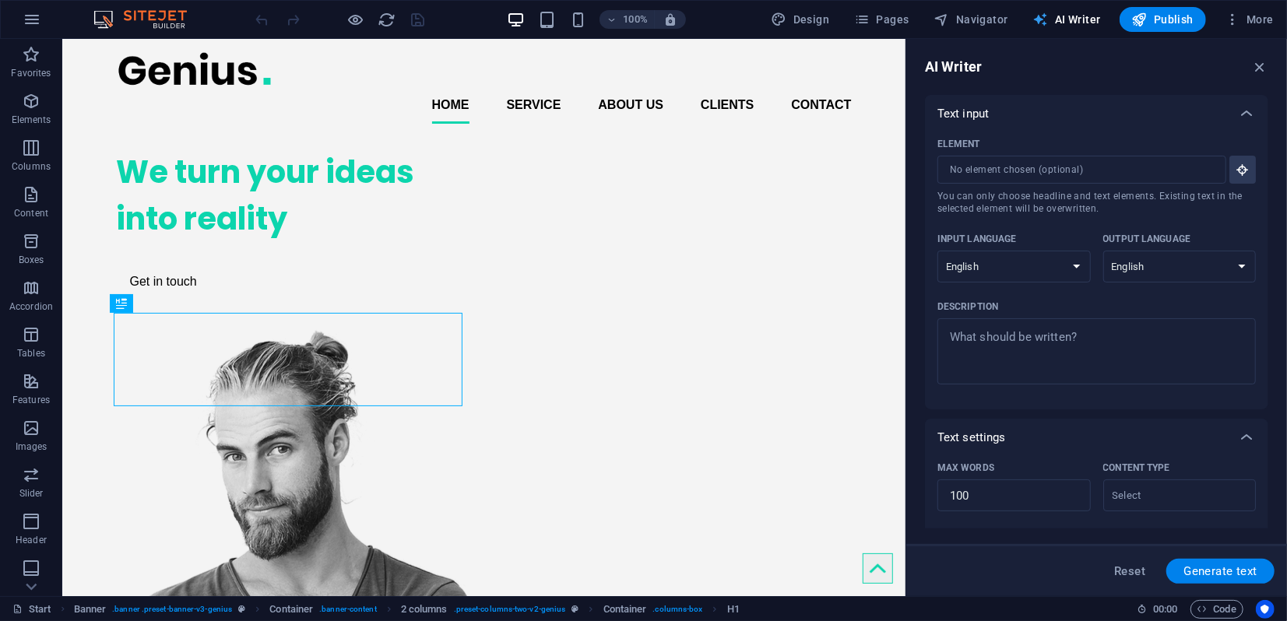
scroll to position [0, 0]
click at [1234, 19] on icon "button" at bounding box center [1232, 20] width 16 height 16
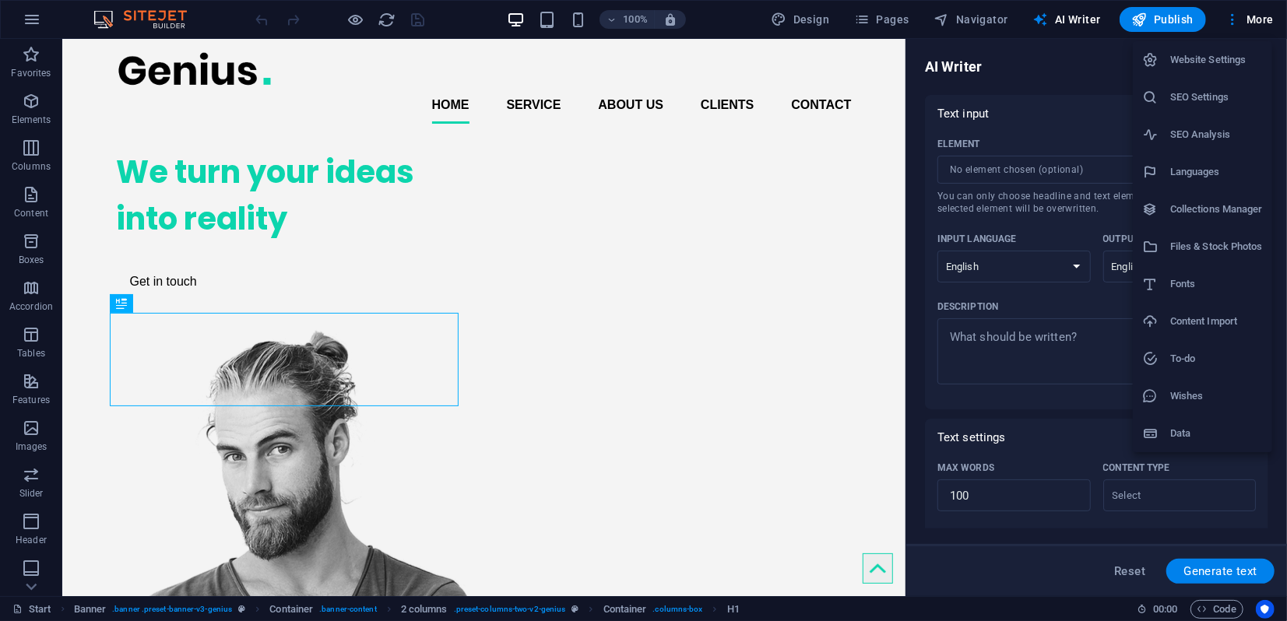
click at [1193, 62] on h6 "Website Settings" at bounding box center [1216, 60] width 93 height 19
